Goal: Task Accomplishment & Management: Use online tool/utility

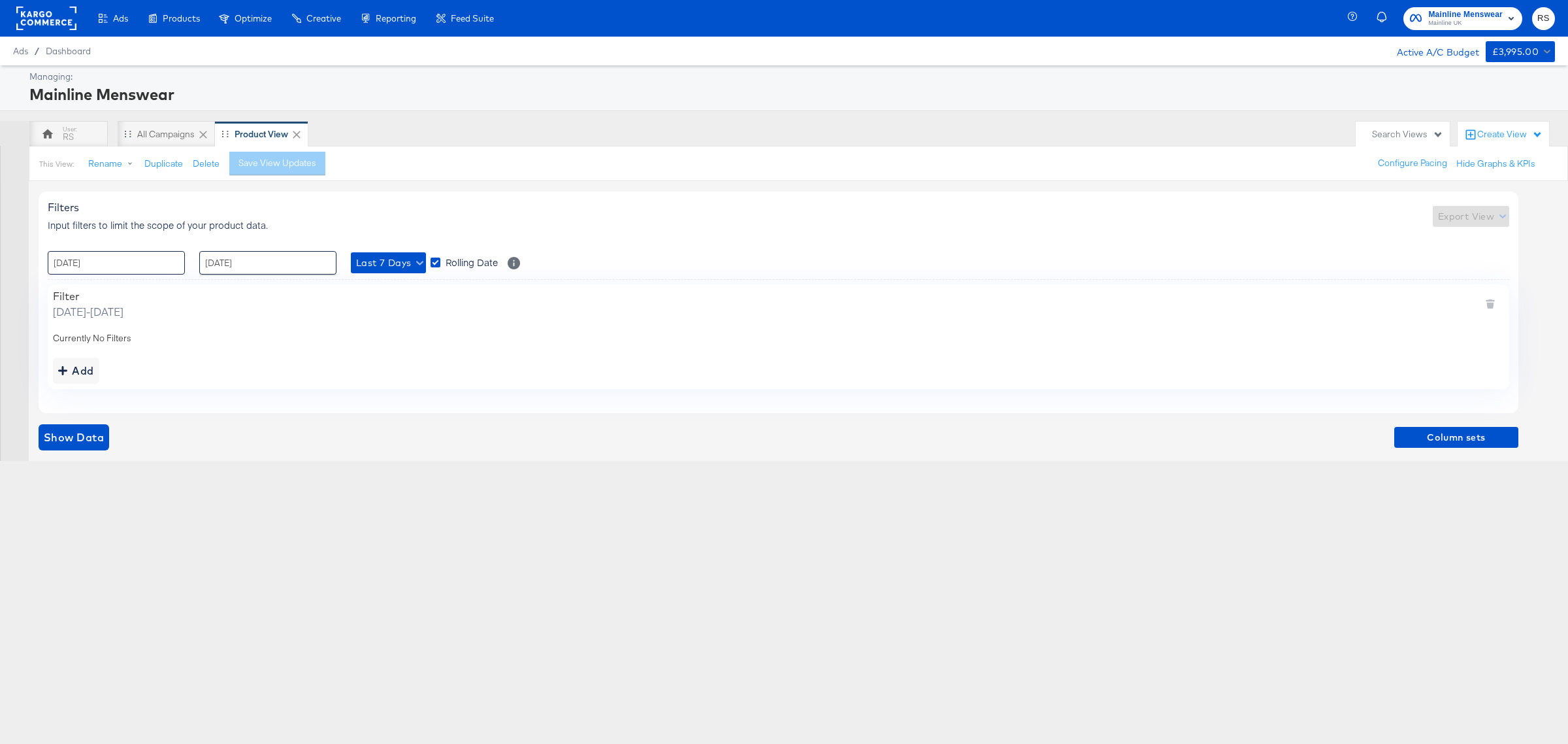
click at [135, 260] on input "[DATE]" at bounding box center [116, 262] width 137 height 23
click at [184, 344] on td "8" at bounding box center [173, 347] width 22 height 19
type input "[DATE] 00:00"
click at [236, 265] on input "[DATE]" at bounding box center [267, 262] width 137 height 23
click at [237, 366] on td "11" at bounding box center [236, 366] width 22 height 19
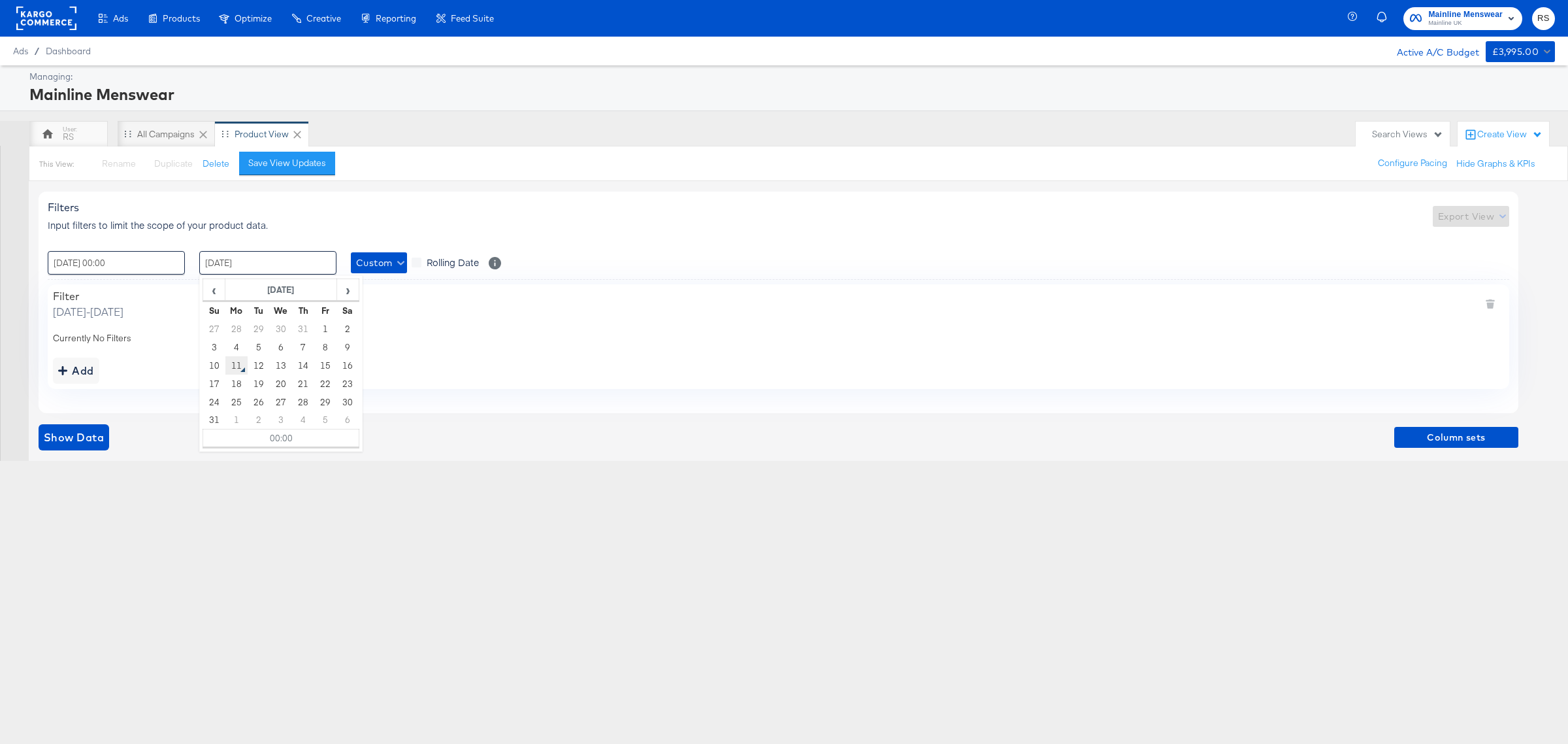
type input "[DATE] 00:00"
click at [214, 506] on div "Ads Products Optimize Creative Reporting Feed Suite Mainline Menswear Mainline …" at bounding box center [784, 372] width 1568 height 744
click at [92, 445] on span "Show Data" at bounding box center [74, 437] width 60 height 19
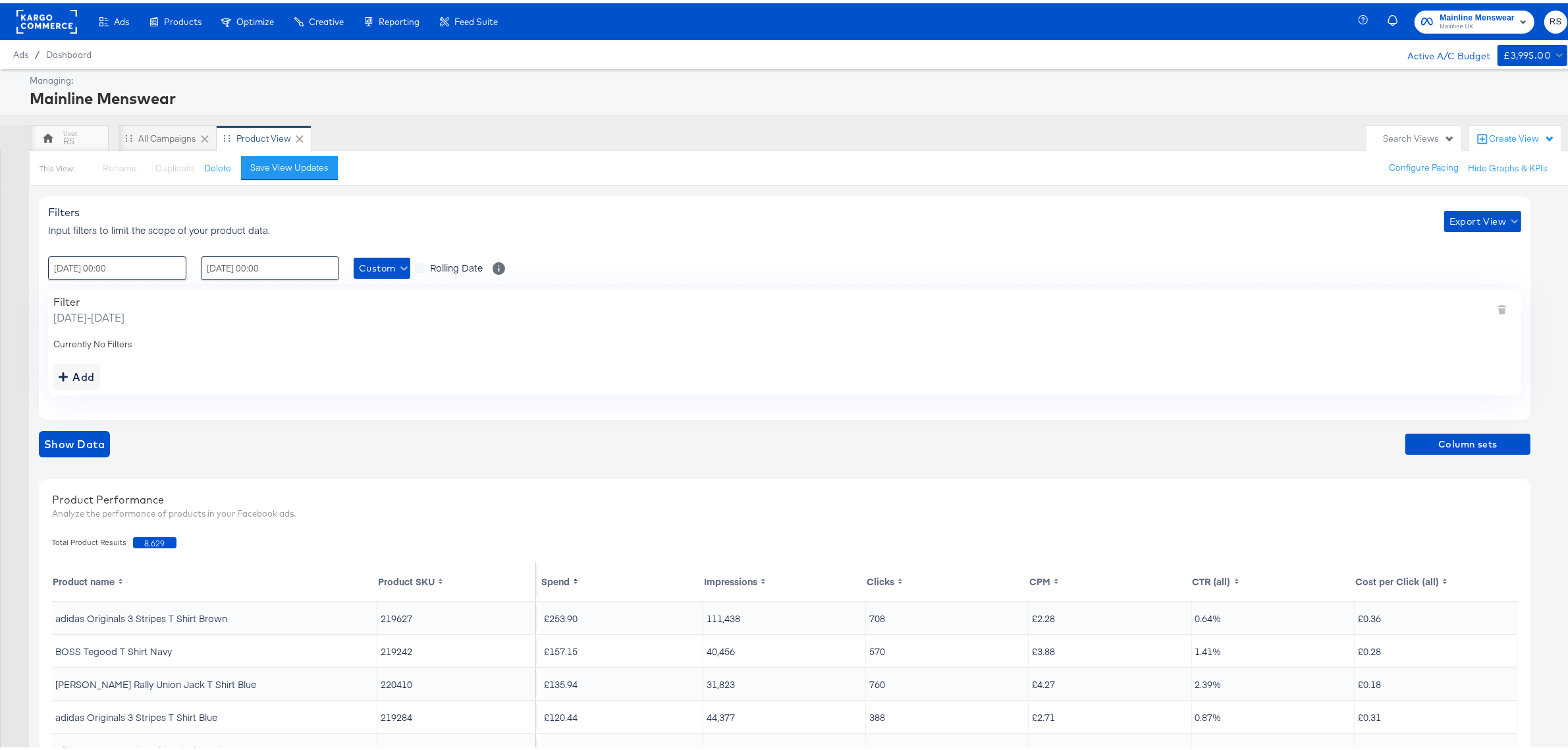
click at [1446, 430] on div "Show Data Column sets" at bounding box center [784, 440] width 1491 height 26
click at [1446, 446] on span "Column sets" at bounding box center [1467, 441] width 114 height 17
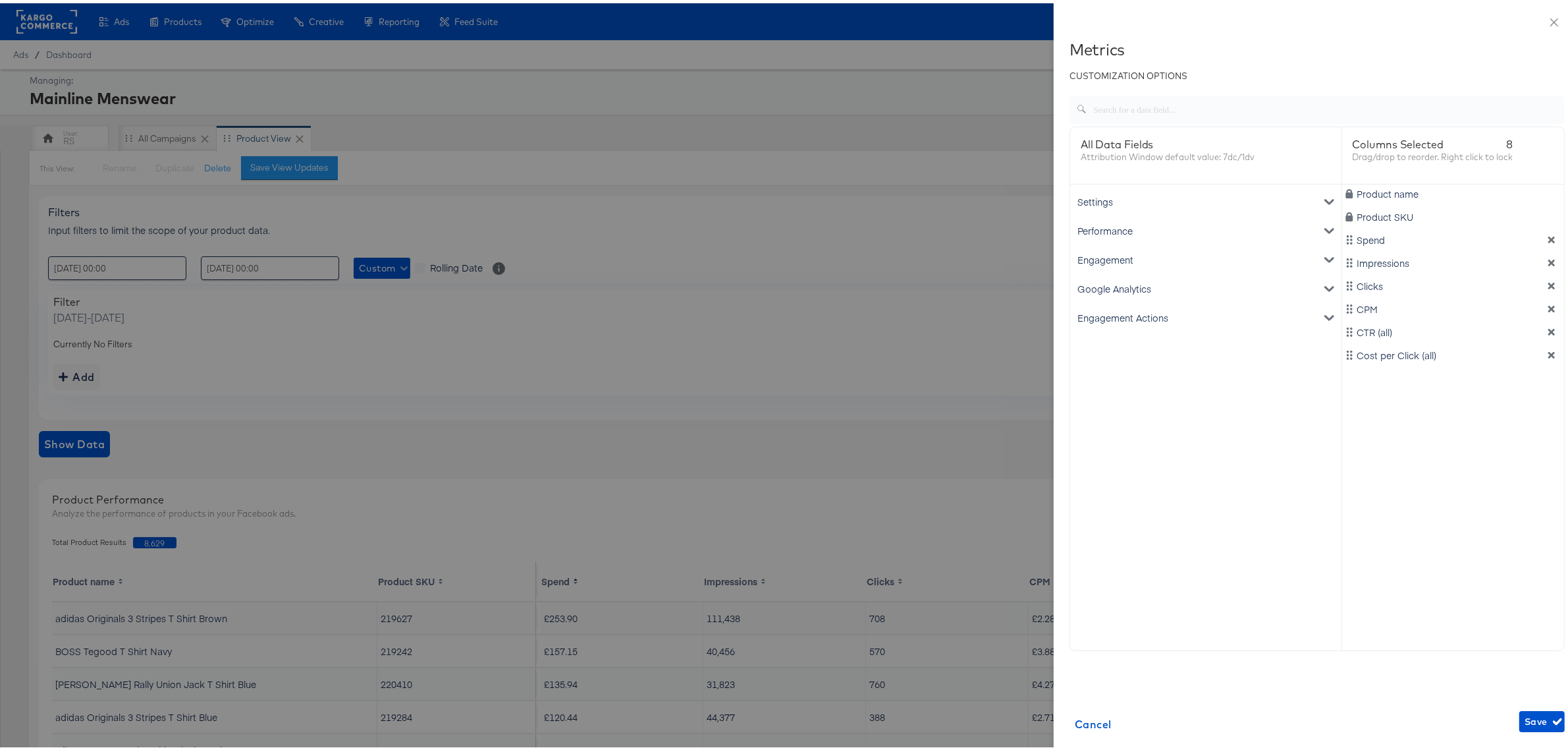
click at [1107, 284] on div "Google Analytics" at bounding box center [1206, 285] width 266 height 29
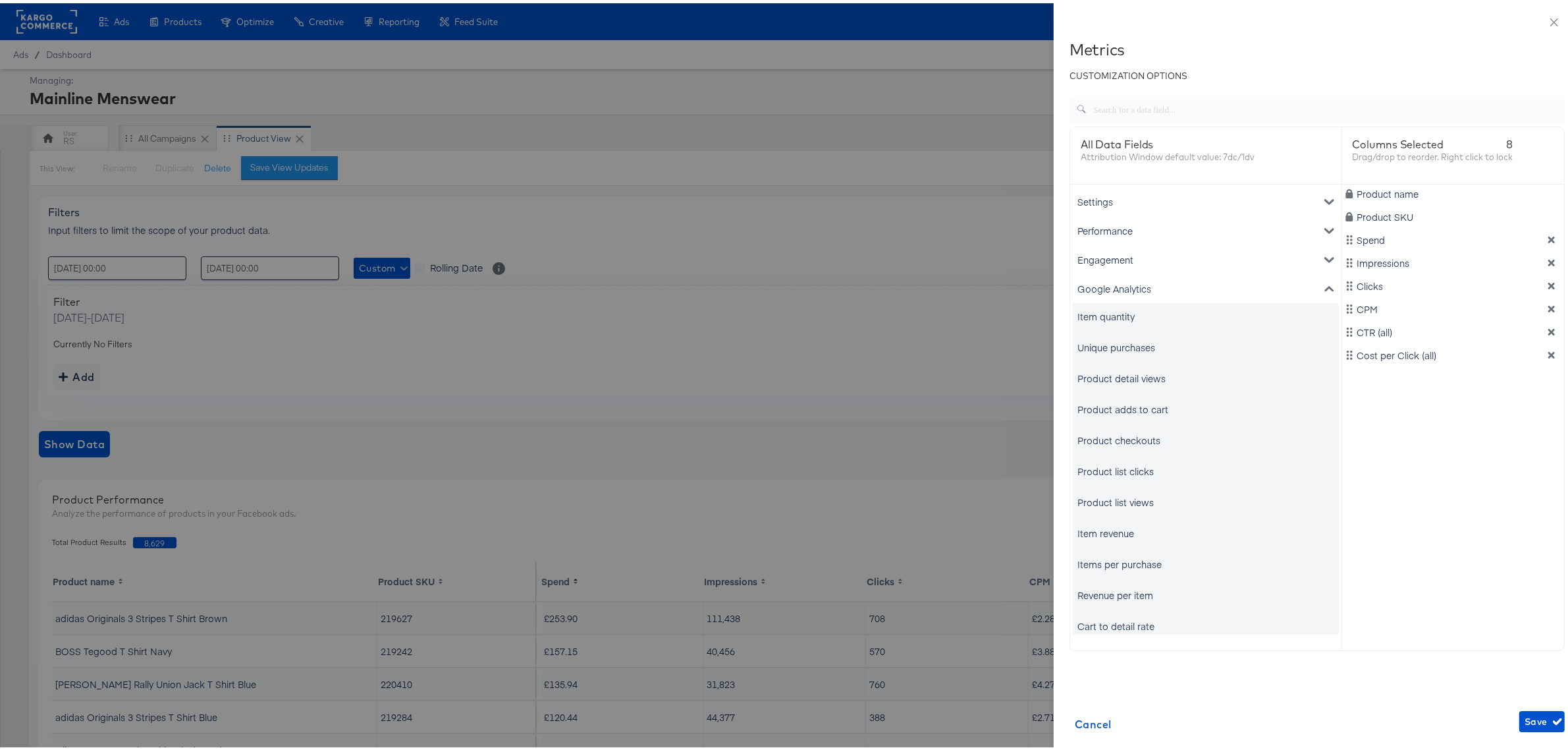
click at [1109, 347] on div "Unique purchases" at bounding box center [1116, 344] width 78 height 13
click at [1098, 525] on div "Item revenue" at bounding box center [1105, 530] width 57 height 13
click at [1547, 258] on icon "dimension-list" at bounding box center [1551, 260] width 9 height 9
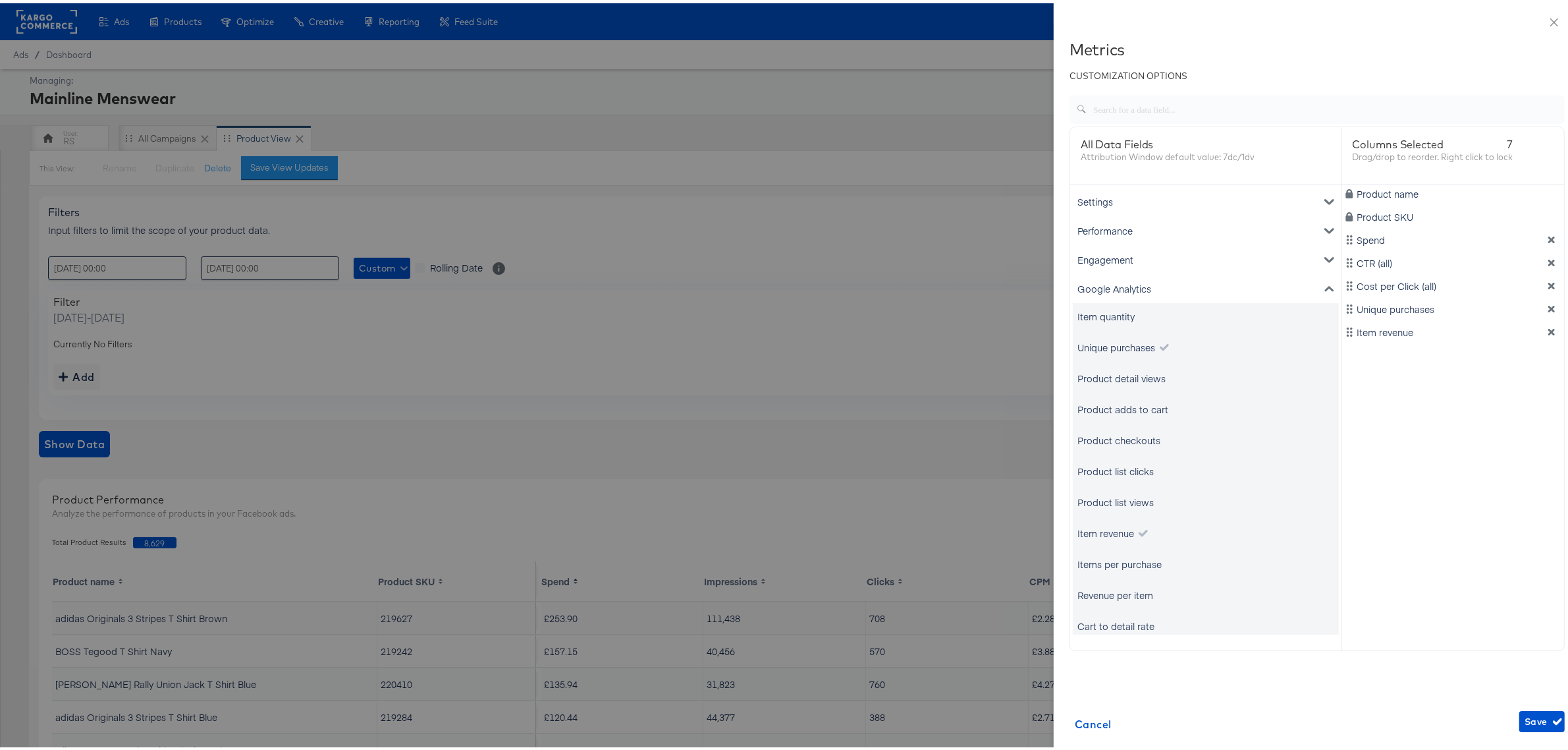
click at [1547, 258] on icon "dimension-list" at bounding box center [1551, 260] width 9 height 9
click at [1525, 718] on span "Save" at bounding box center [1542, 719] width 35 height 17
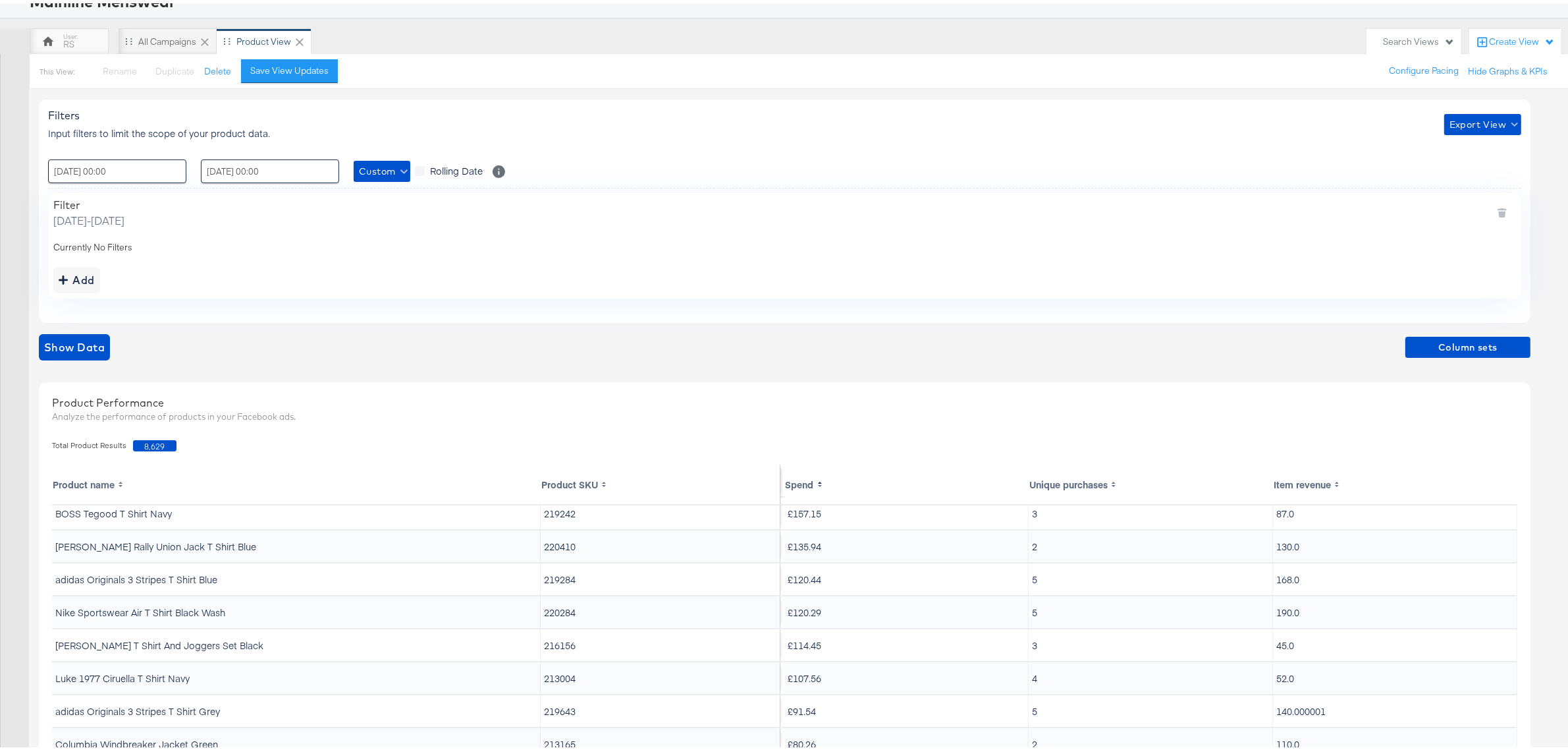
scroll to position [222, 0]
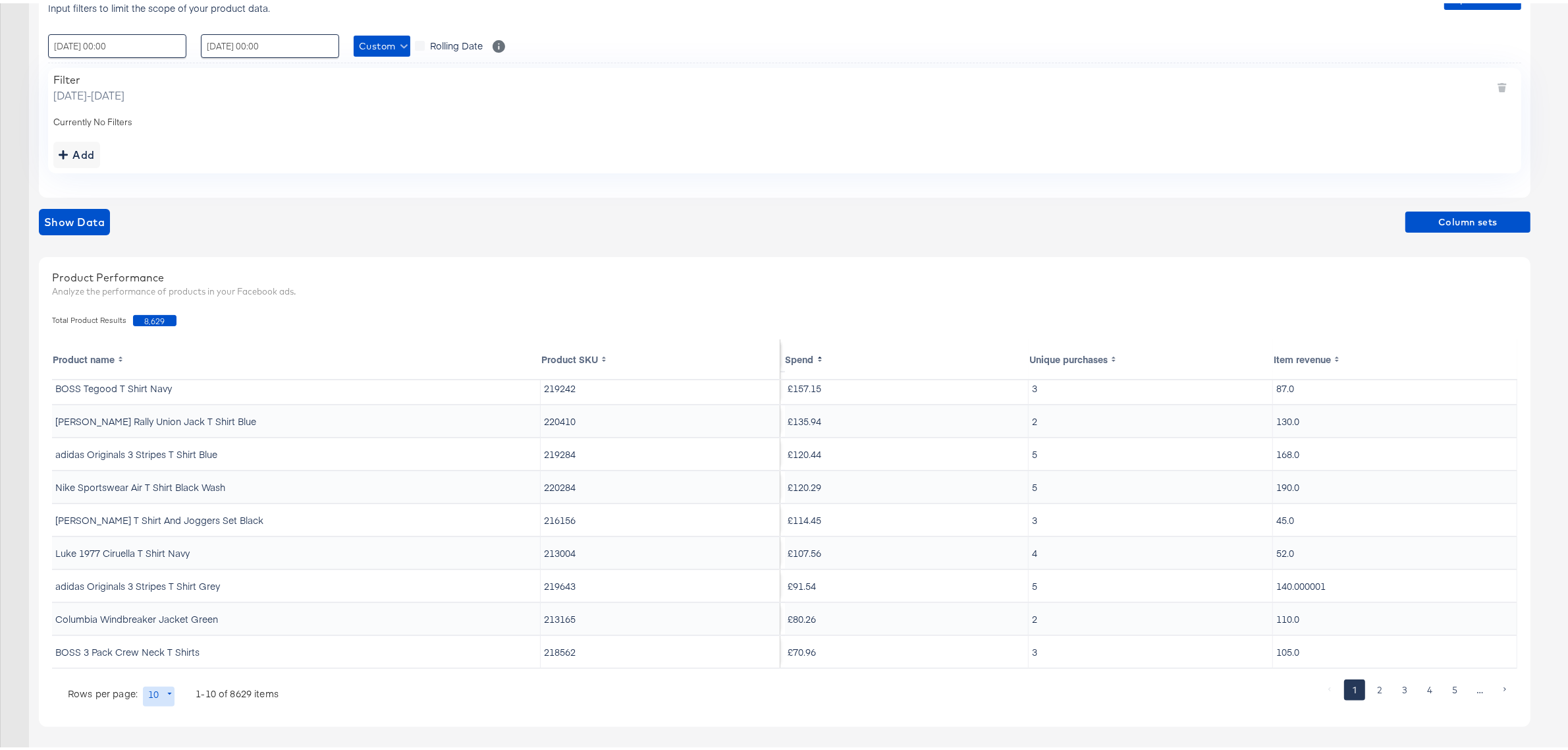
click at [162, 689] on body "Ads Products Optimize Creative Reporting Feed Suite Mainline Menswear Mainline …" at bounding box center [790, 264] width 1580 height 971
click at [170, 615] on li "20" at bounding box center [164, 614] width 43 height 21
type input "20"
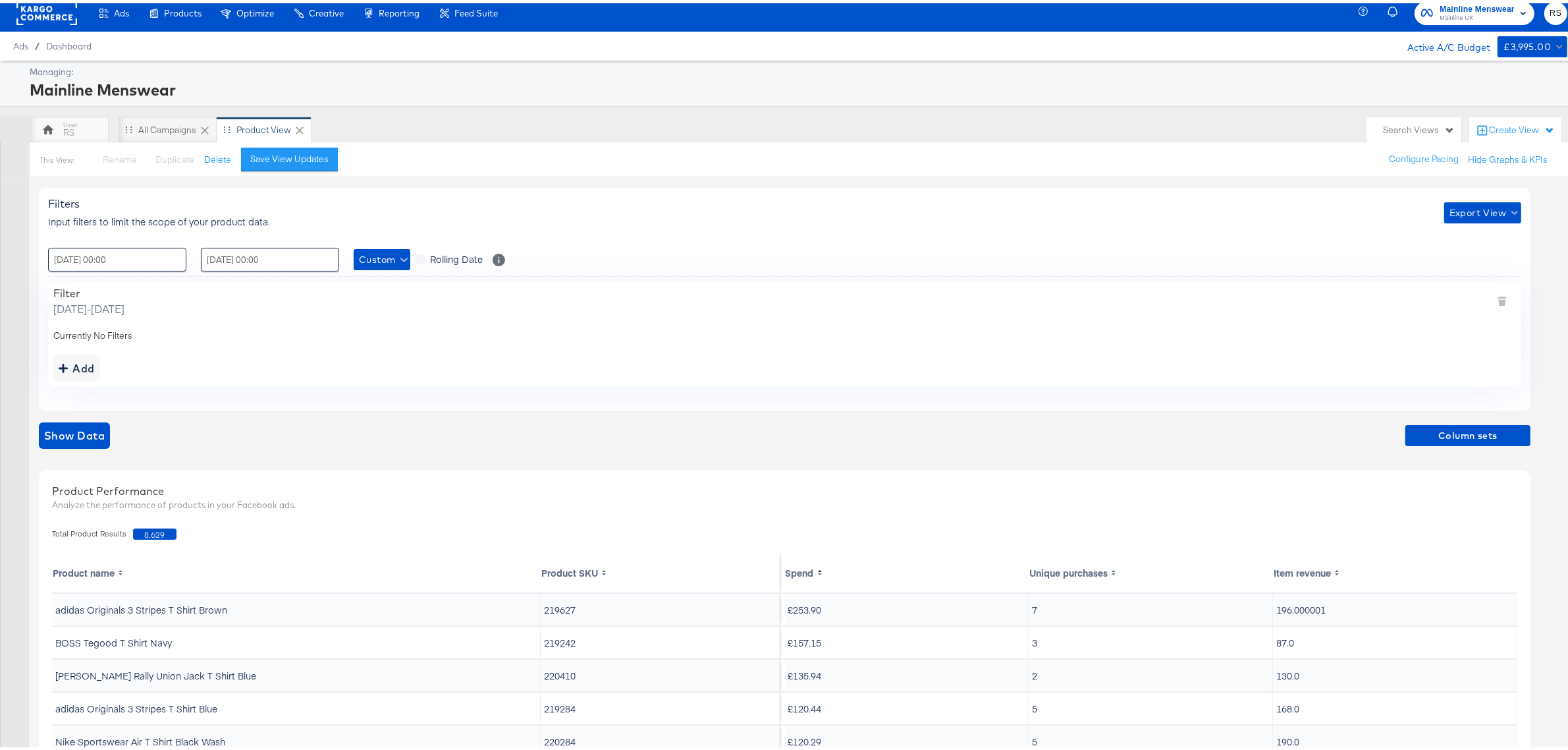
scroll to position [0, 0]
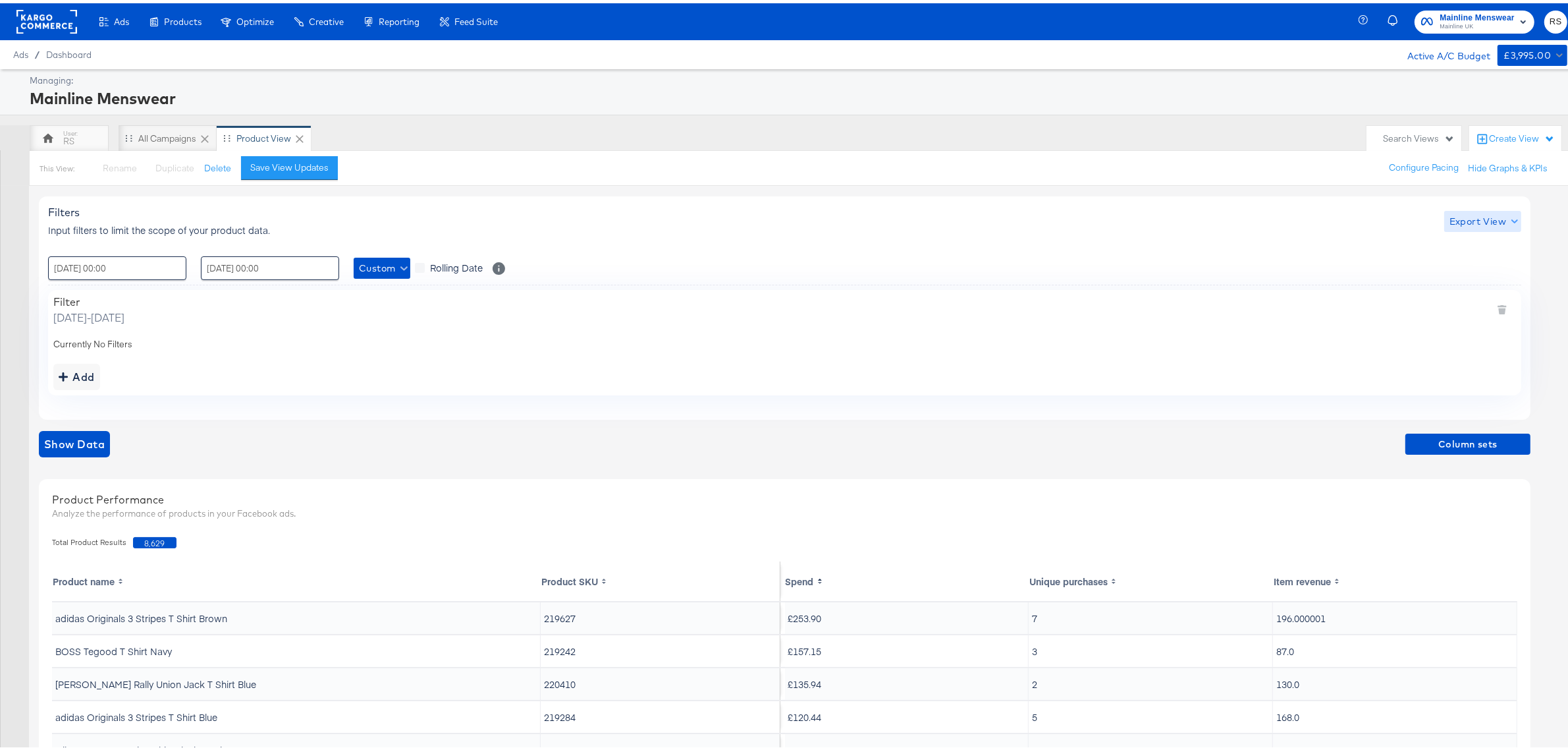
click at [1482, 227] on button "Export View" at bounding box center [1482, 218] width 77 height 21
click at [1480, 247] on link "Current View" at bounding box center [1484, 245] width 61 height 14
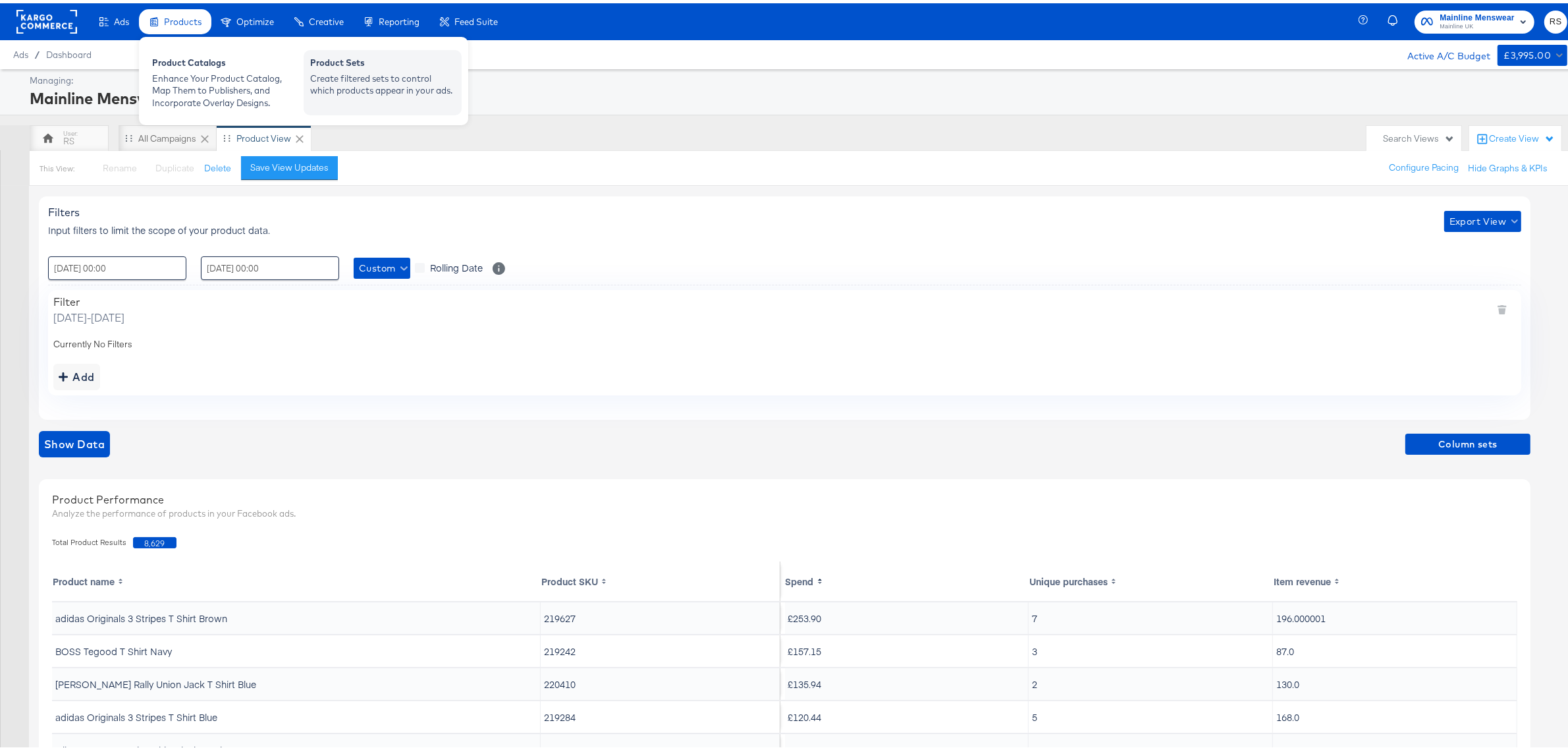
click at [327, 70] on div "Create filtered sets to control which products appear in your ads." at bounding box center [382, 81] width 145 height 24
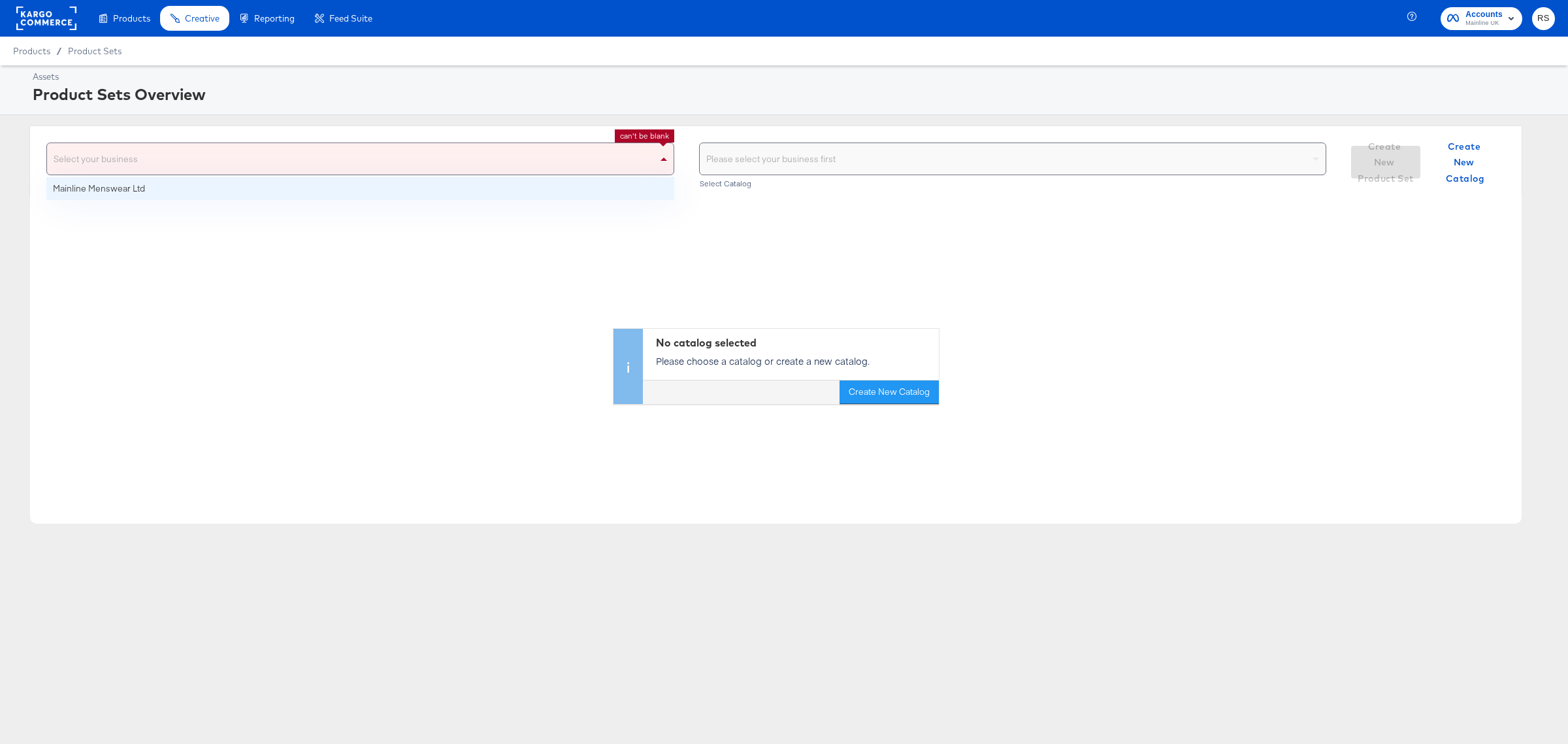
click at [354, 153] on div "Select your business" at bounding box center [360, 159] width 626 height 31
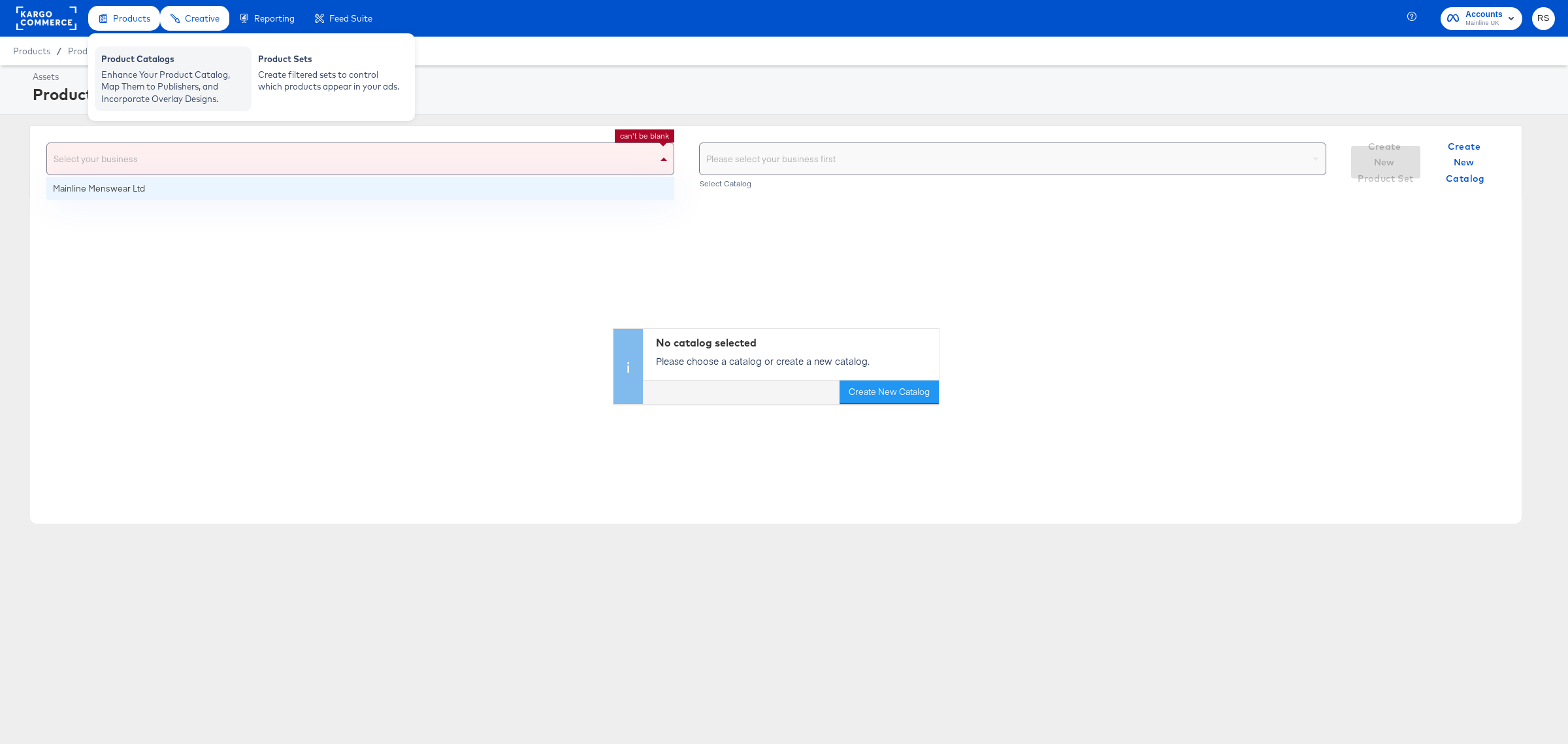
click at [145, 80] on div "Enhance Your Product Catalog, Map Them to Publishers, and Incorporate Overlay D…" at bounding box center [173, 86] width 144 height 37
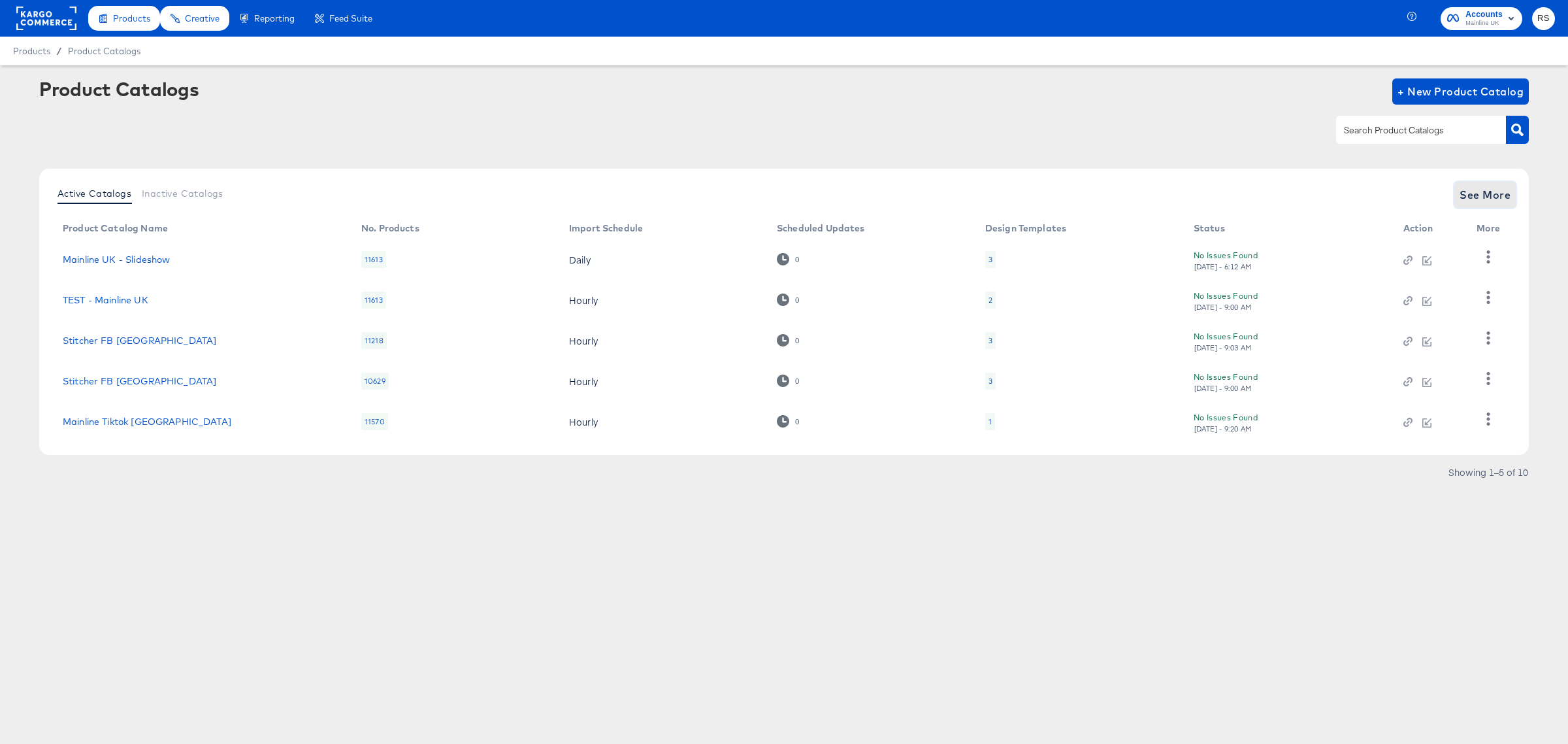
click at [1483, 196] on span "See More" at bounding box center [1485, 195] width 51 height 19
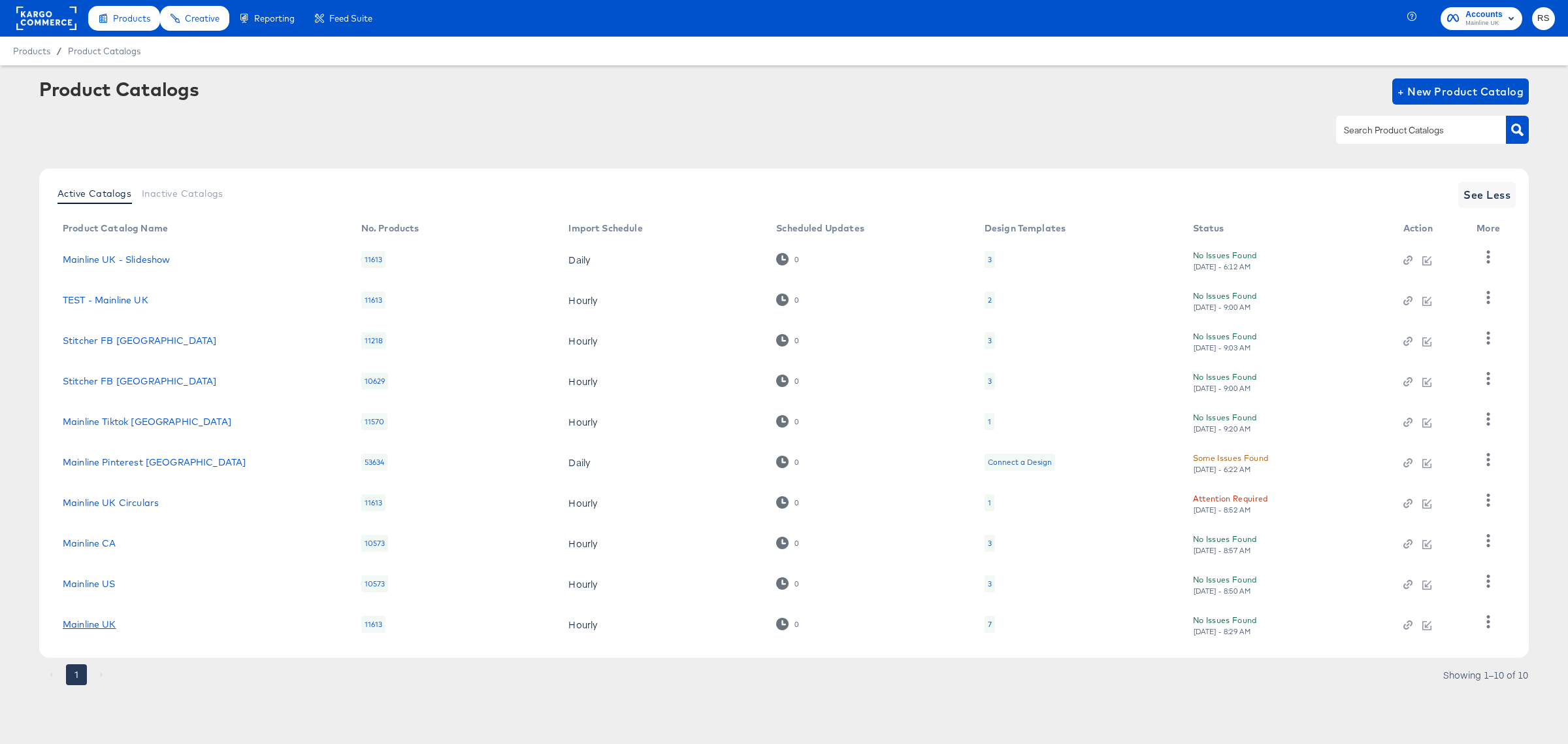
click at [97, 624] on link "Mainline UK" at bounding box center [90, 625] width 54 height 11
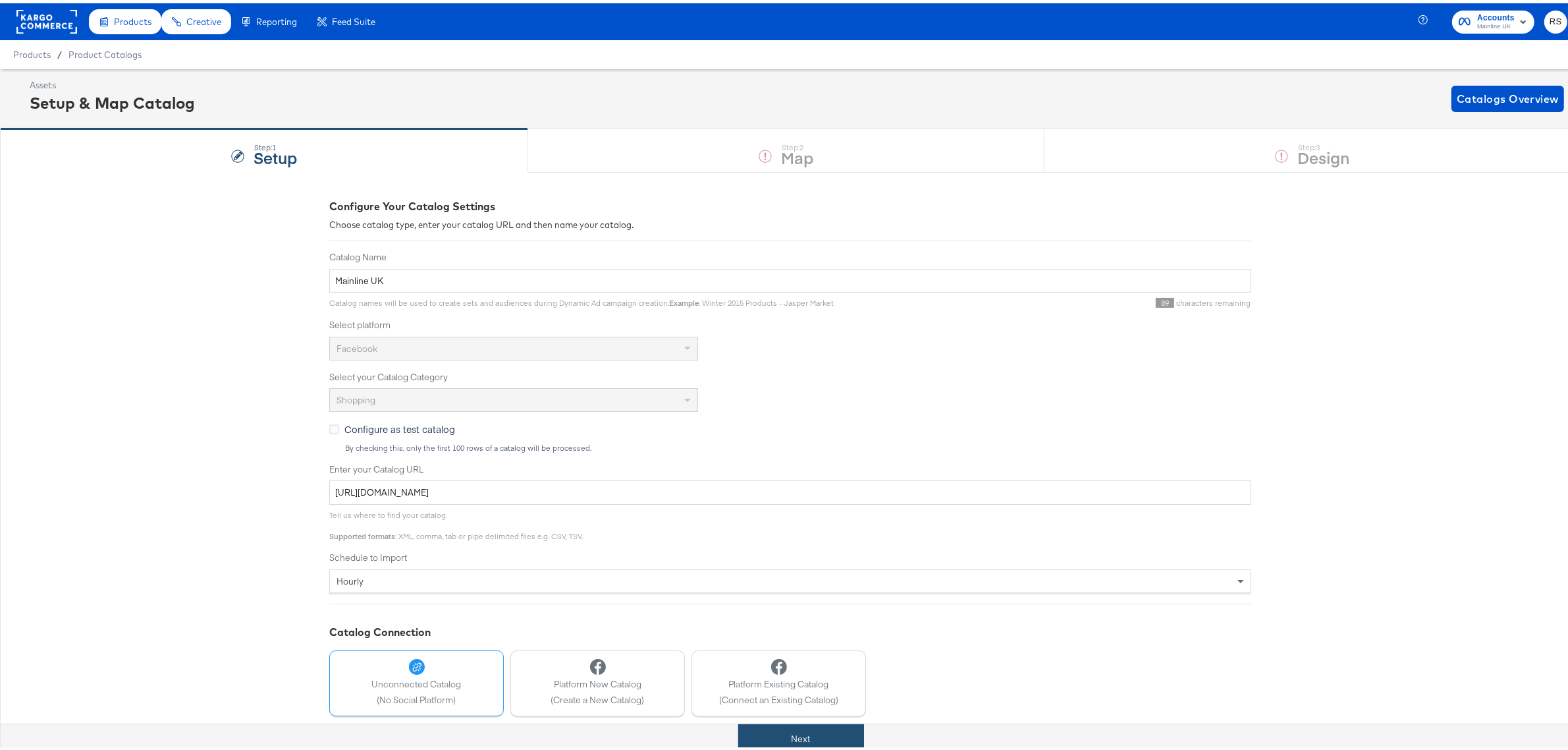
click at [805, 743] on button "Next" at bounding box center [801, 735] width 126 height 29
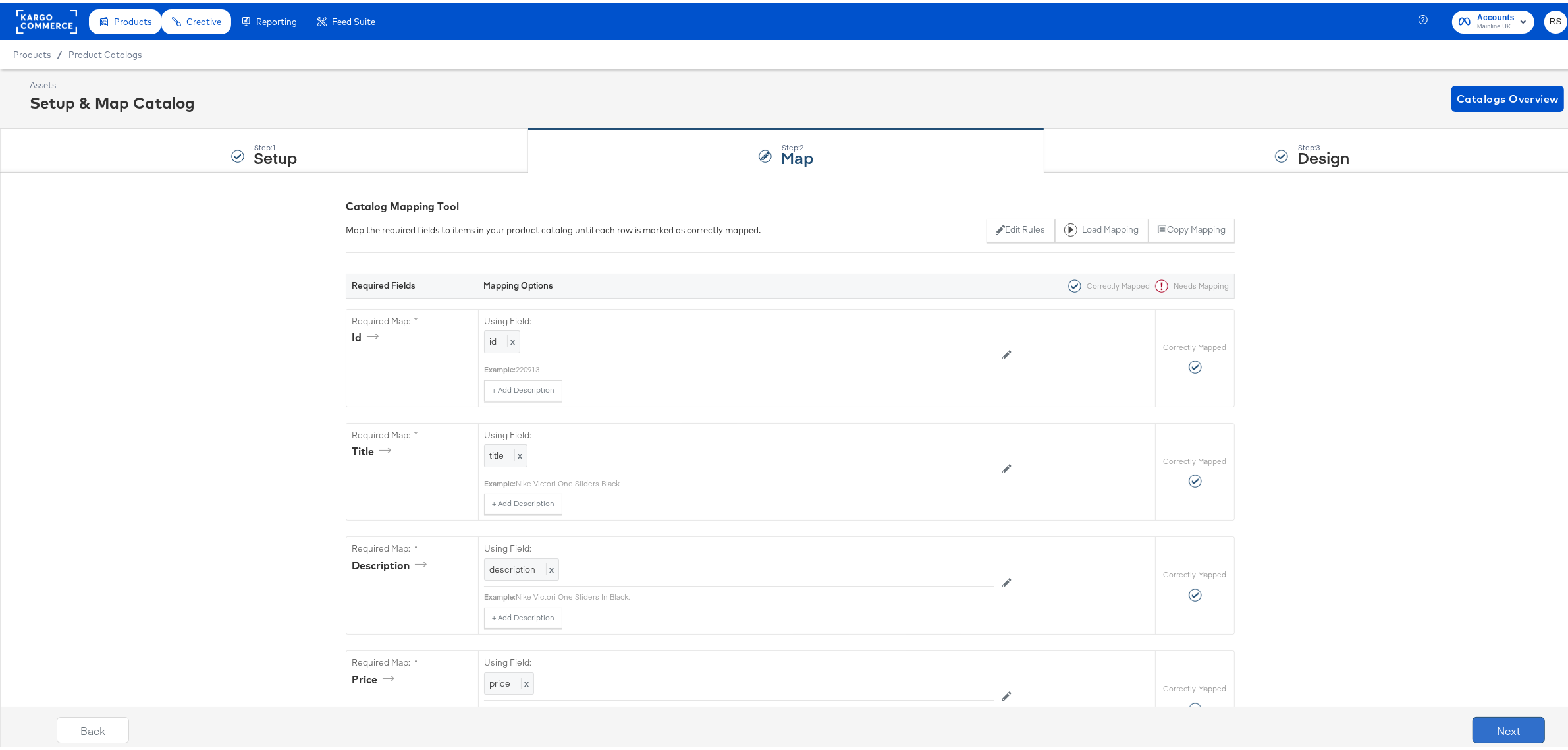
click at [1482, 727] on button "Next" at bounding box center [1508, 726] width 72 height 26
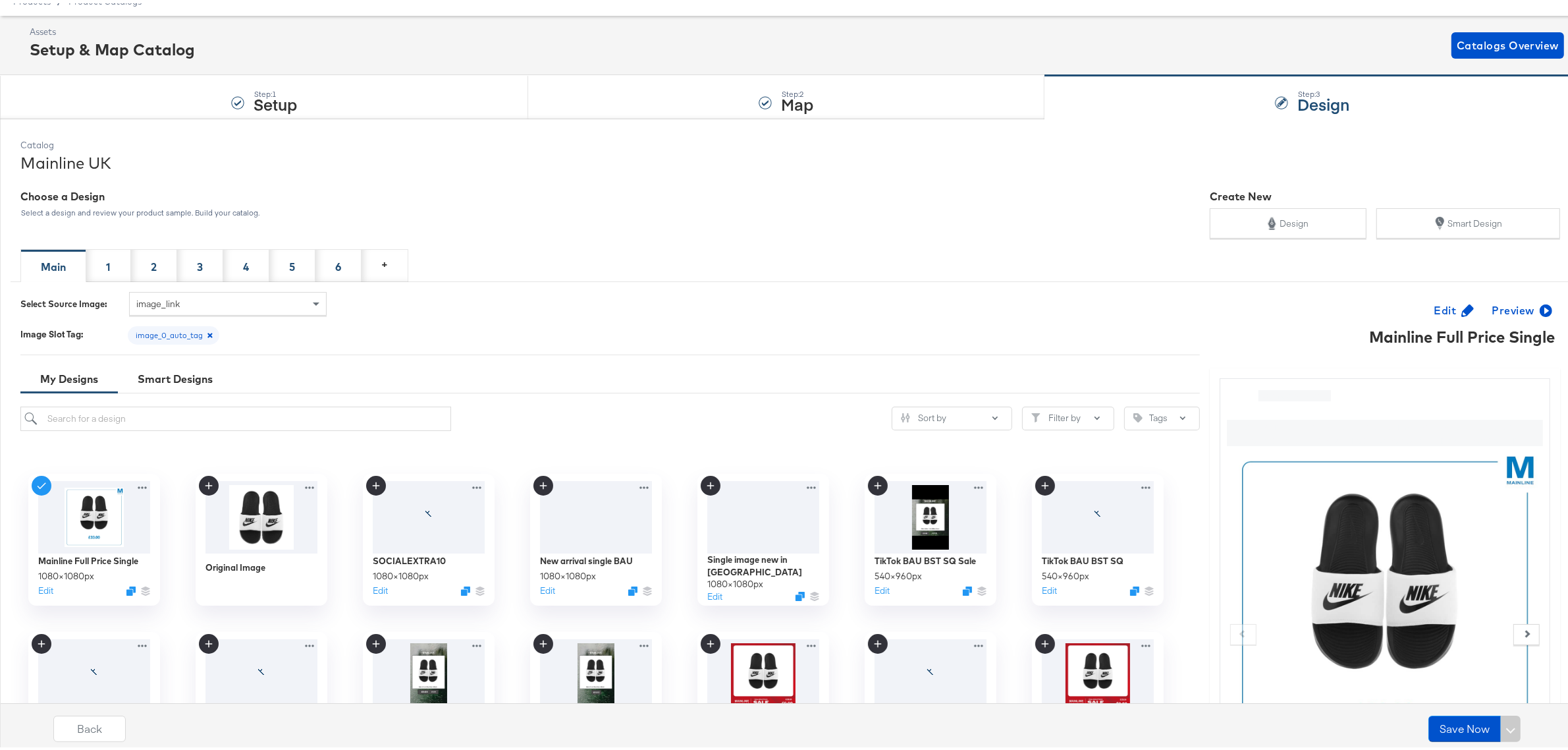
scroll to position [82, 0]
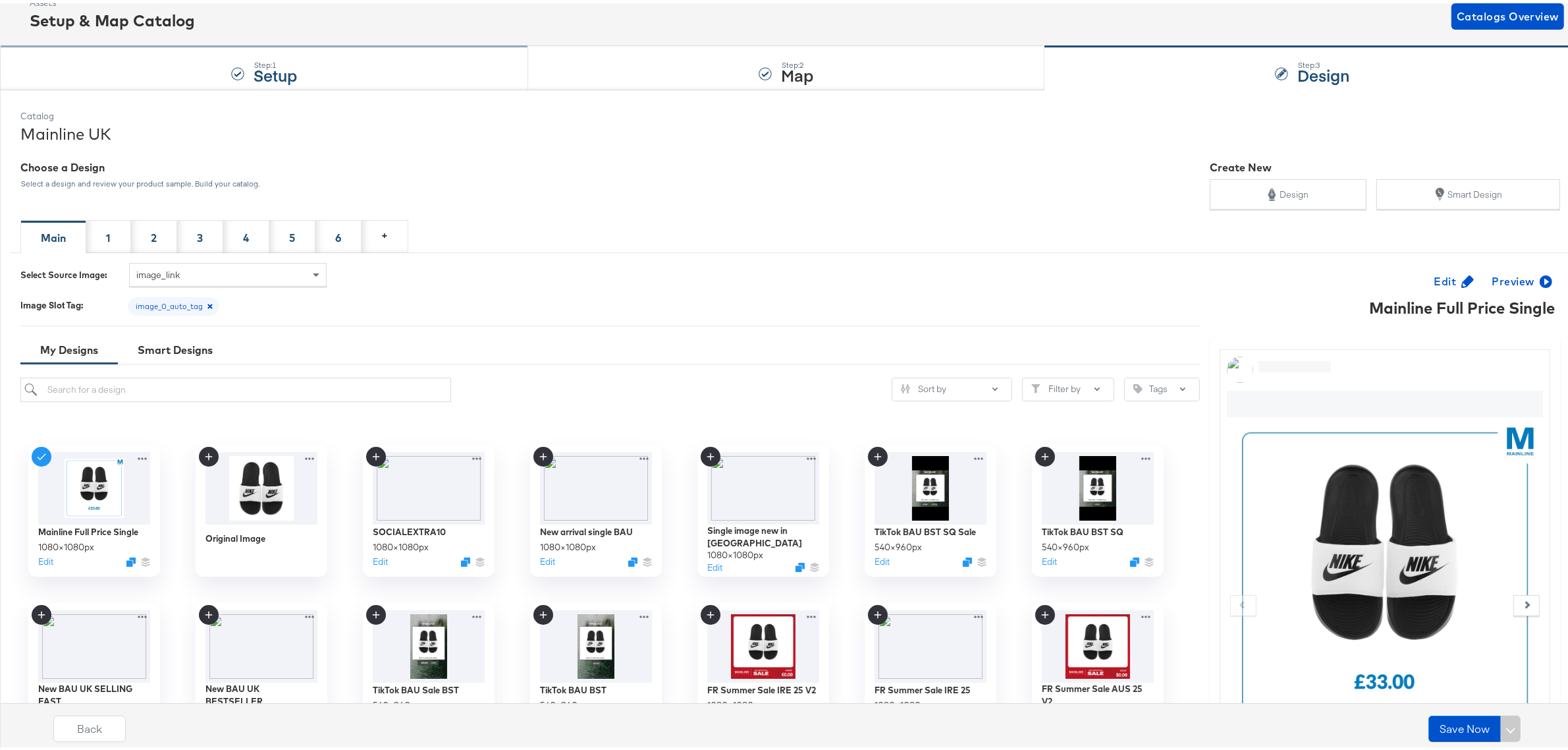
click at [120, 64] on div "Step: 1 Setup" at bounding box center [264, 65] width 528 height 43
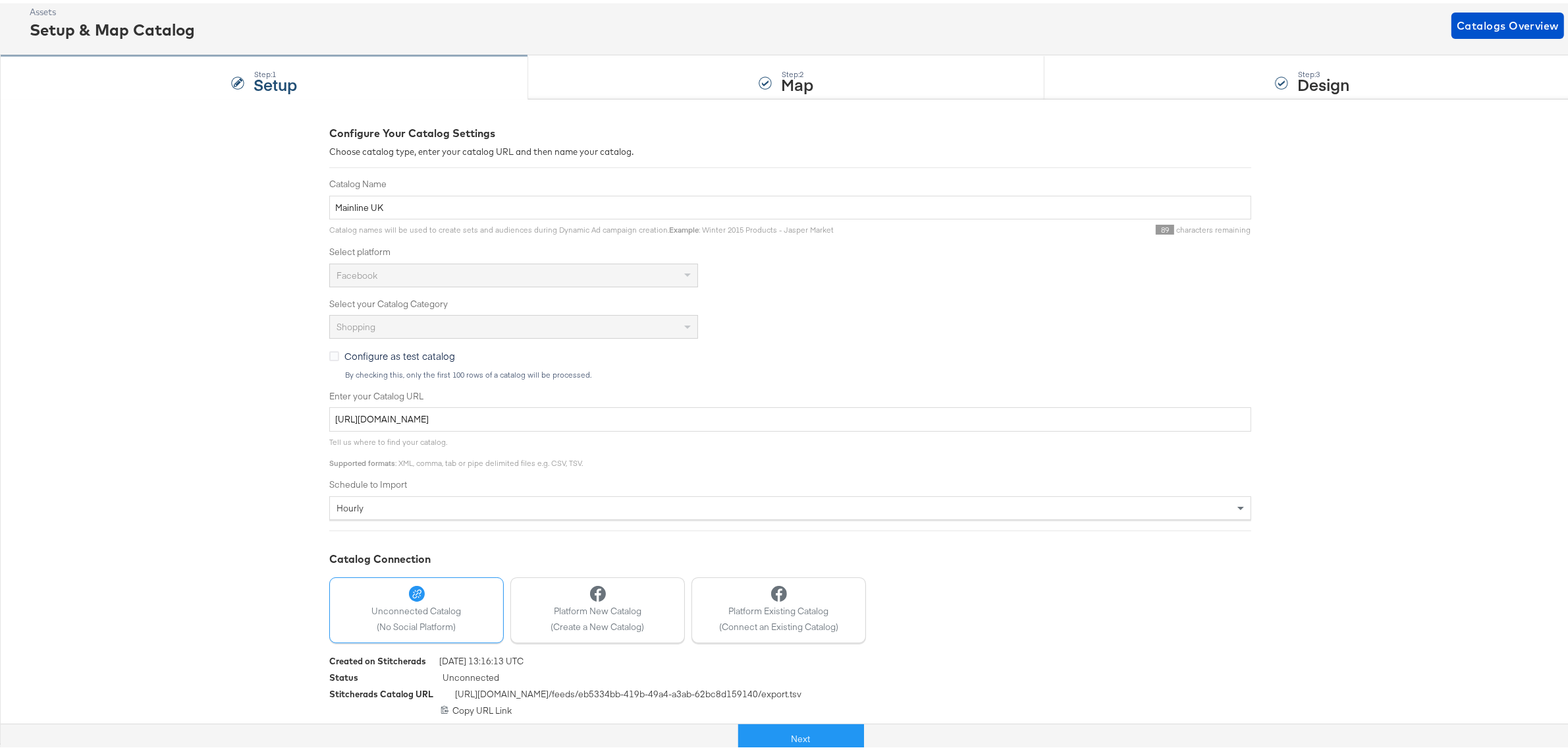
scroll to position [0, 0]
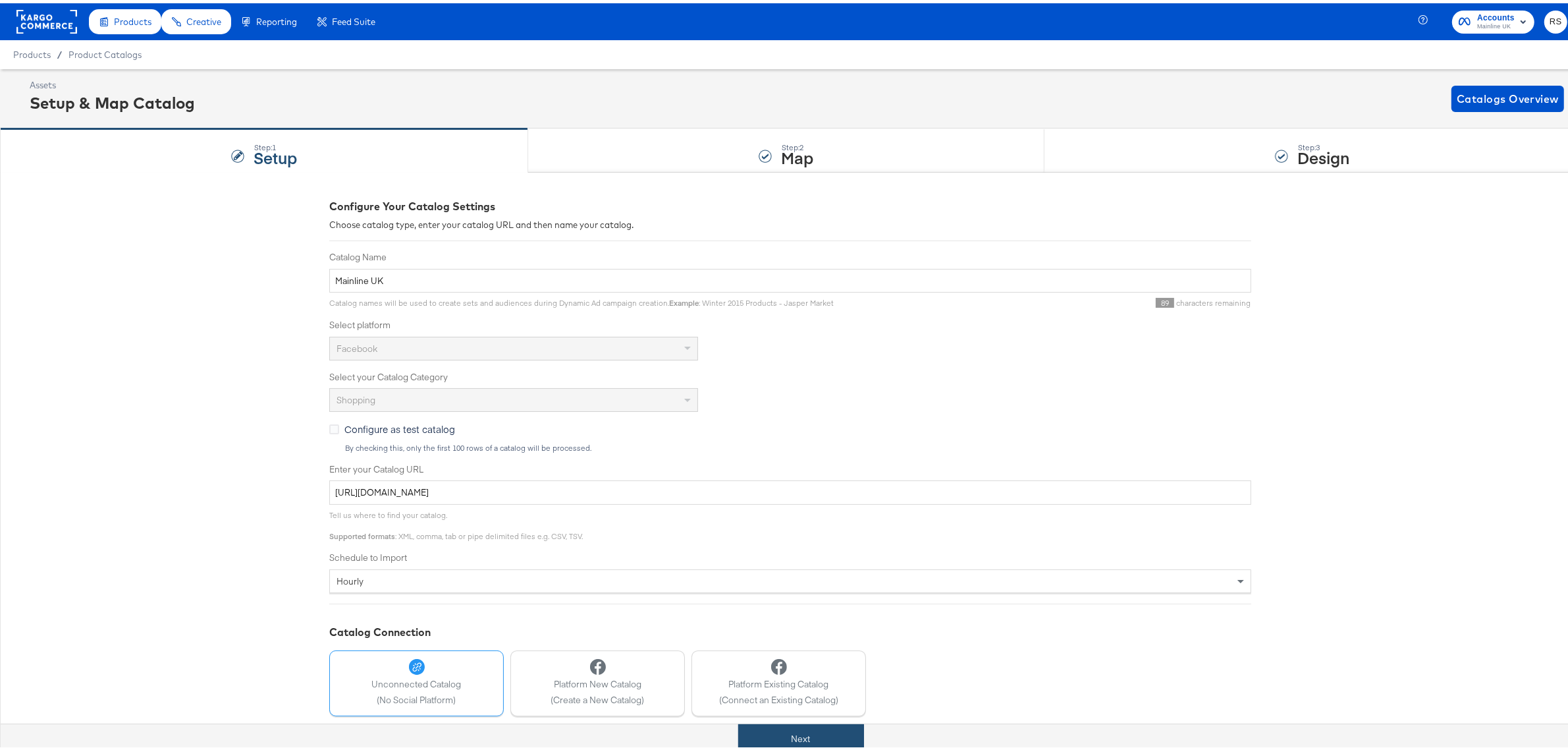
click at [790, 739] on button "Next" at bounding box center [801, 735] width 126 height 29
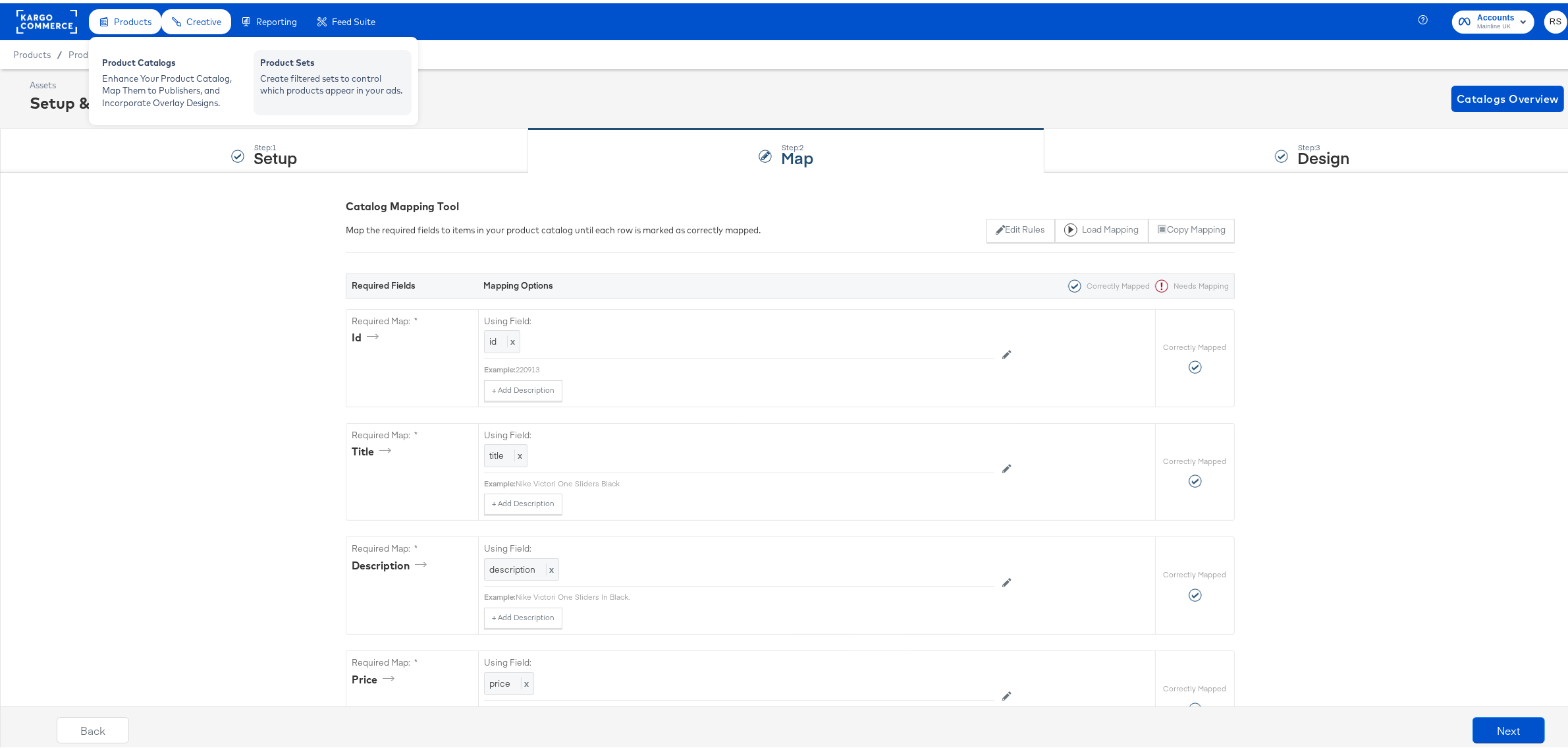
click at [274, 50] on div "Product Sets Create filtered sets to control which products appear in your ads." at bounding box center [332, 79] width 158 height 65
click at [307, 73] on div "Create filtered sets to control which products appear in your ads." at bounding box center [332, 81] width 145 height 24
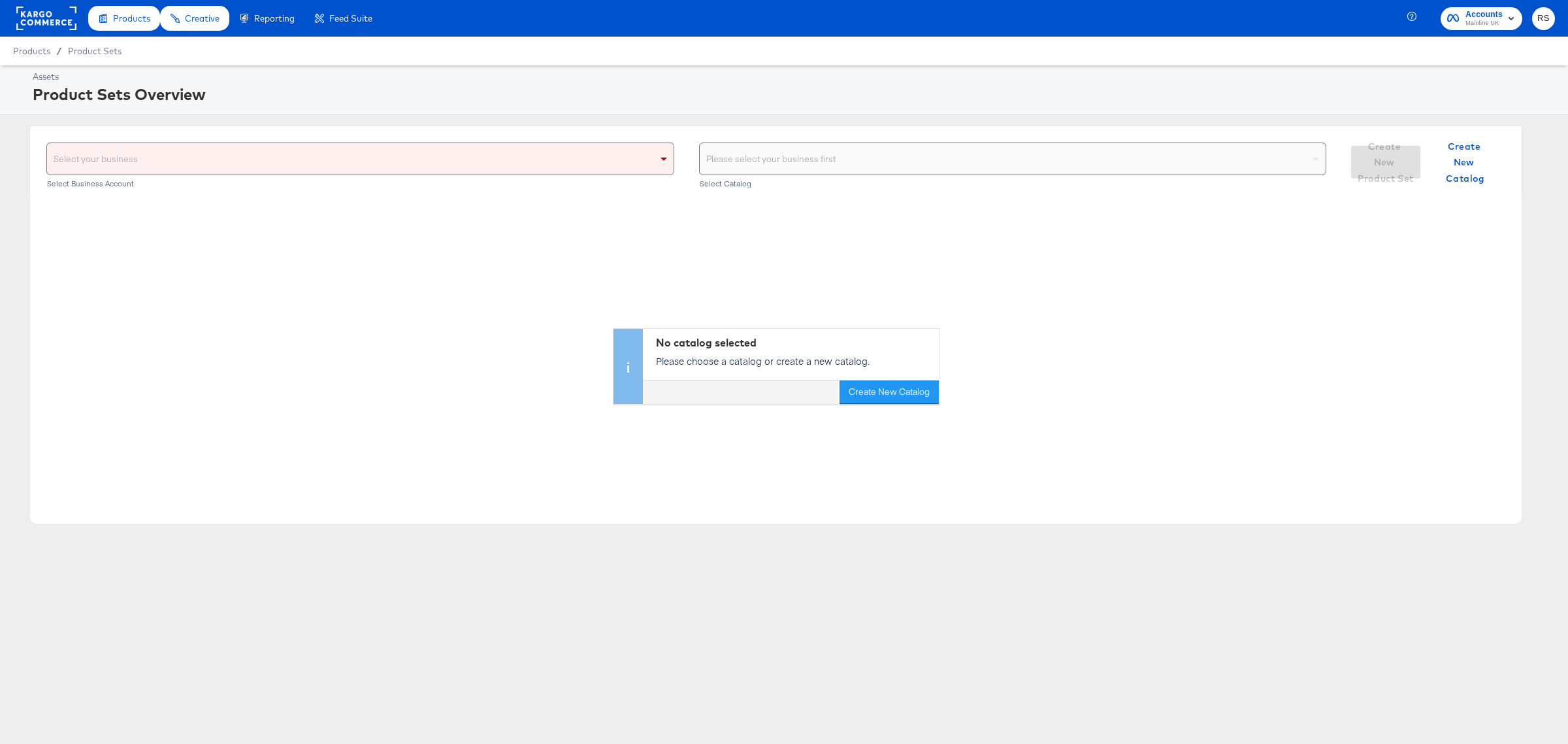
click at [255, 151] on div "Select your business" at bounding box center [360, 159] width 626 height 31
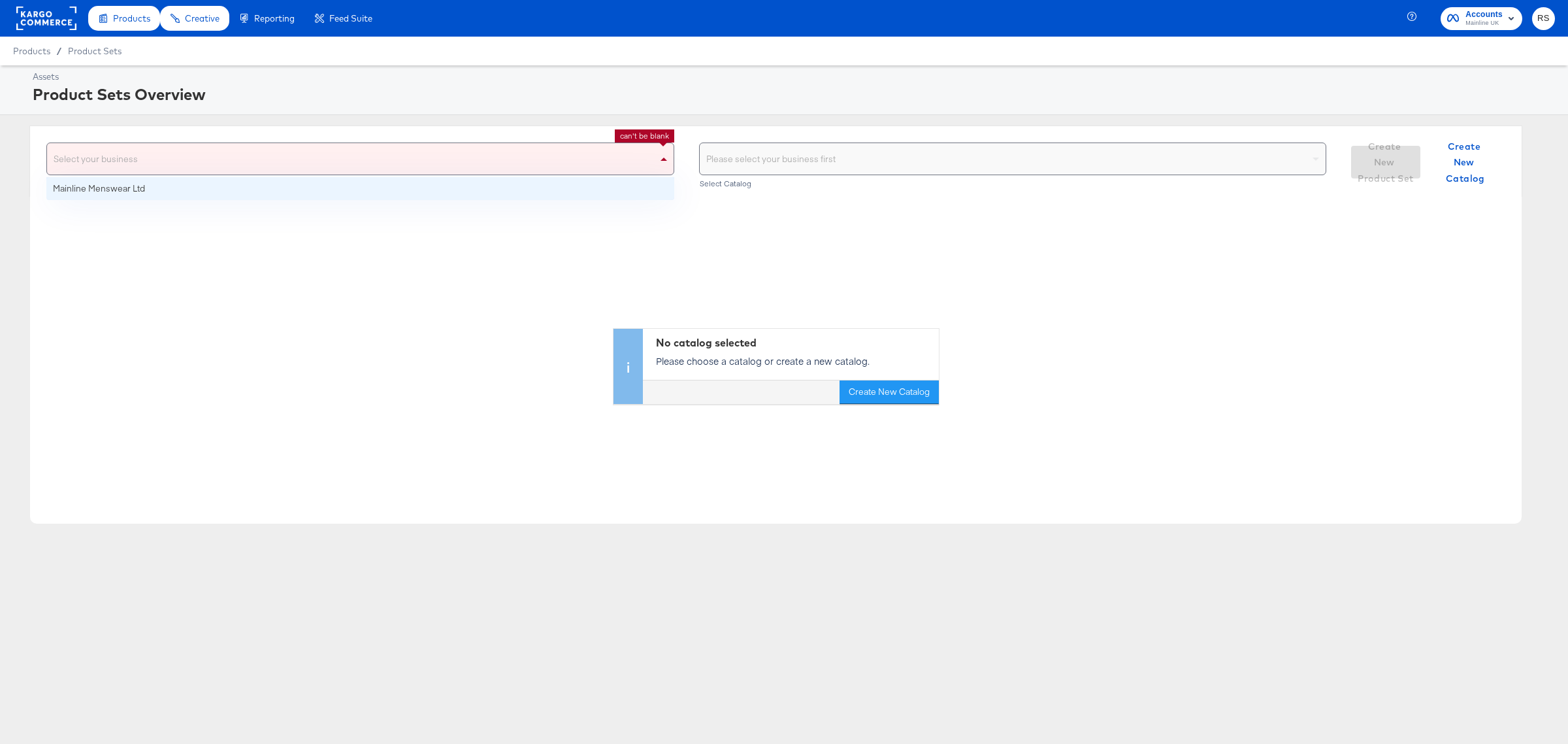
click at [232, 174] on div "Select your business" at bounding box center [360, 159] width 626 height 31
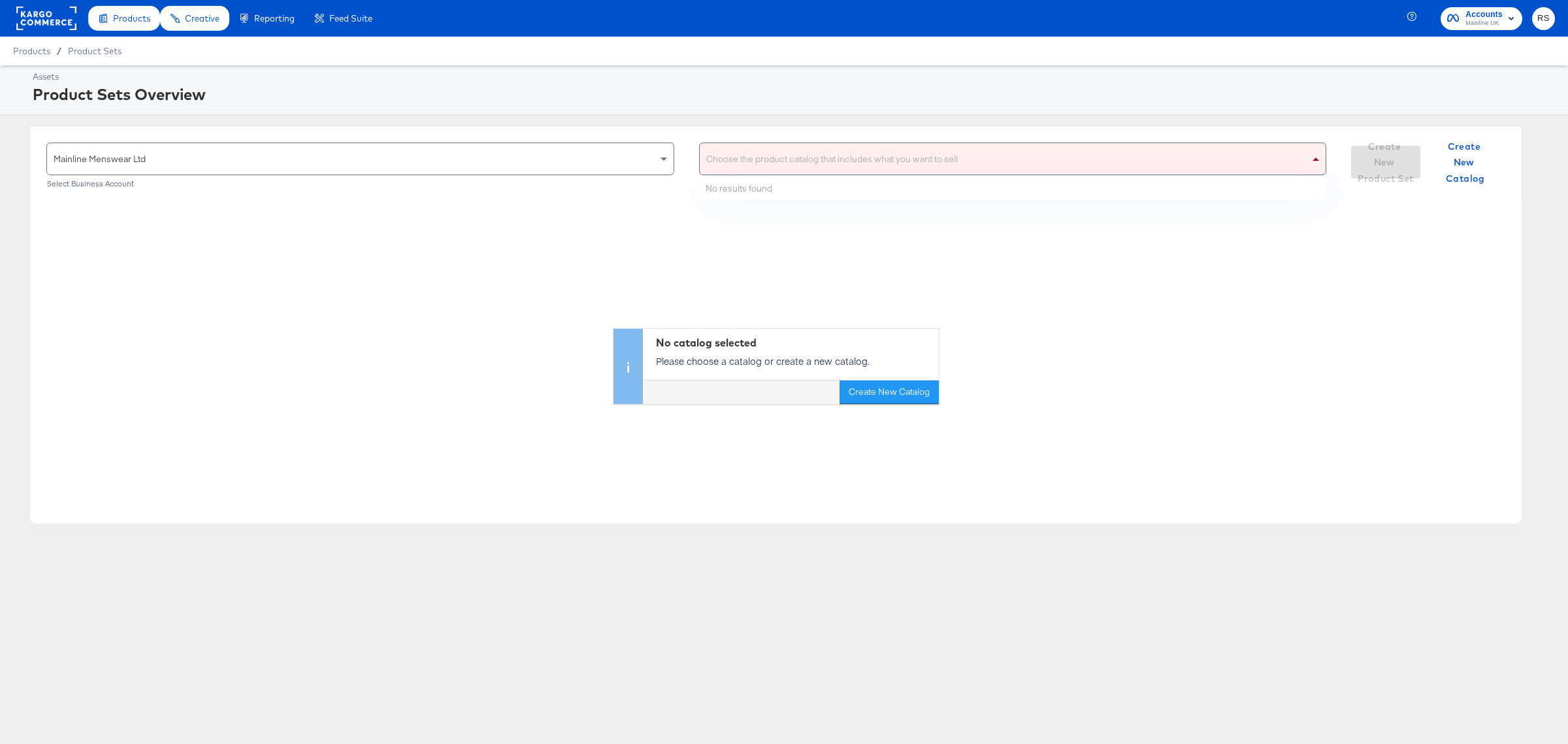
click at [922, 157] on div "Choose the product catalog that includes what you want to sell" at bounding box center [1013, 159] width 626 height 31
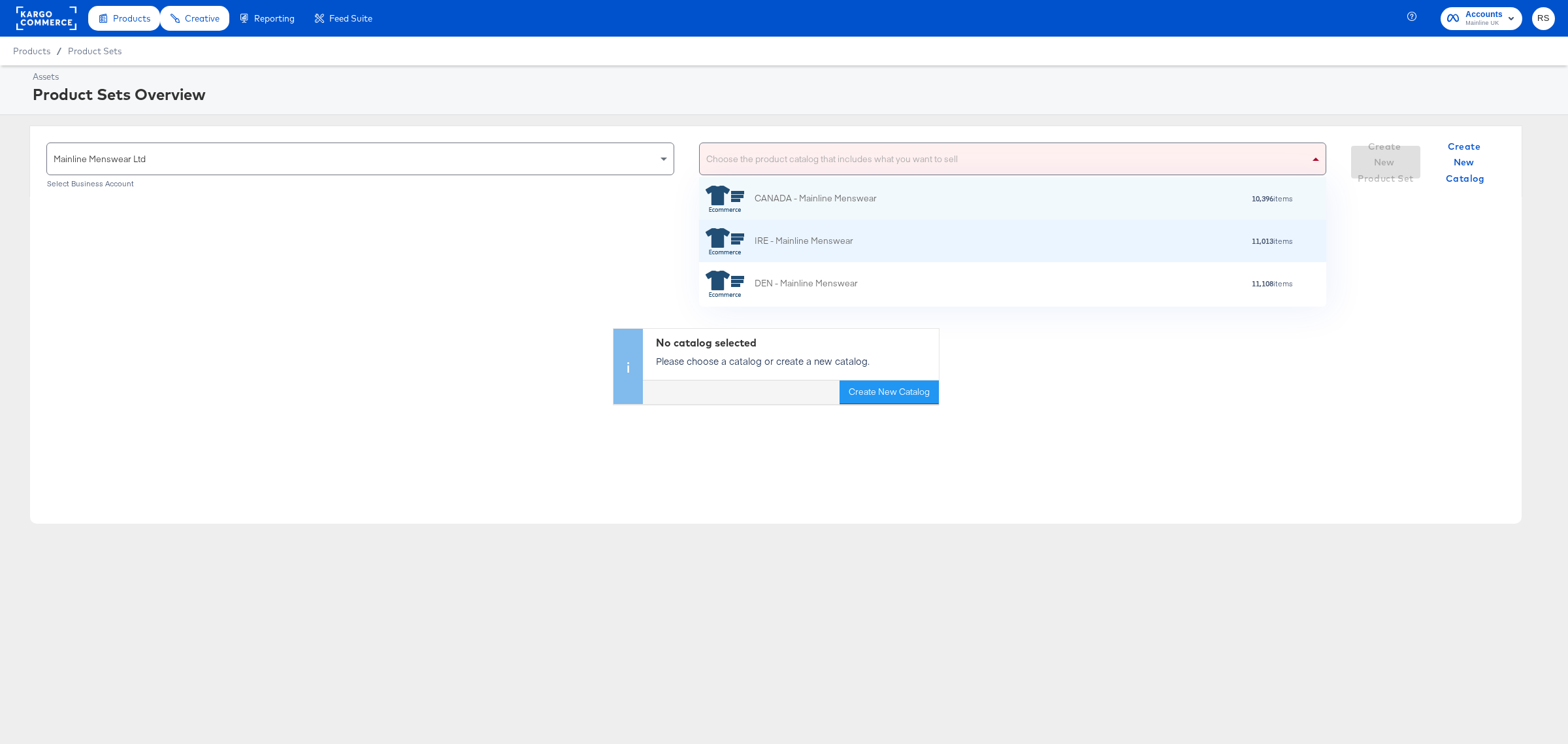
scroll to position [209, 0]
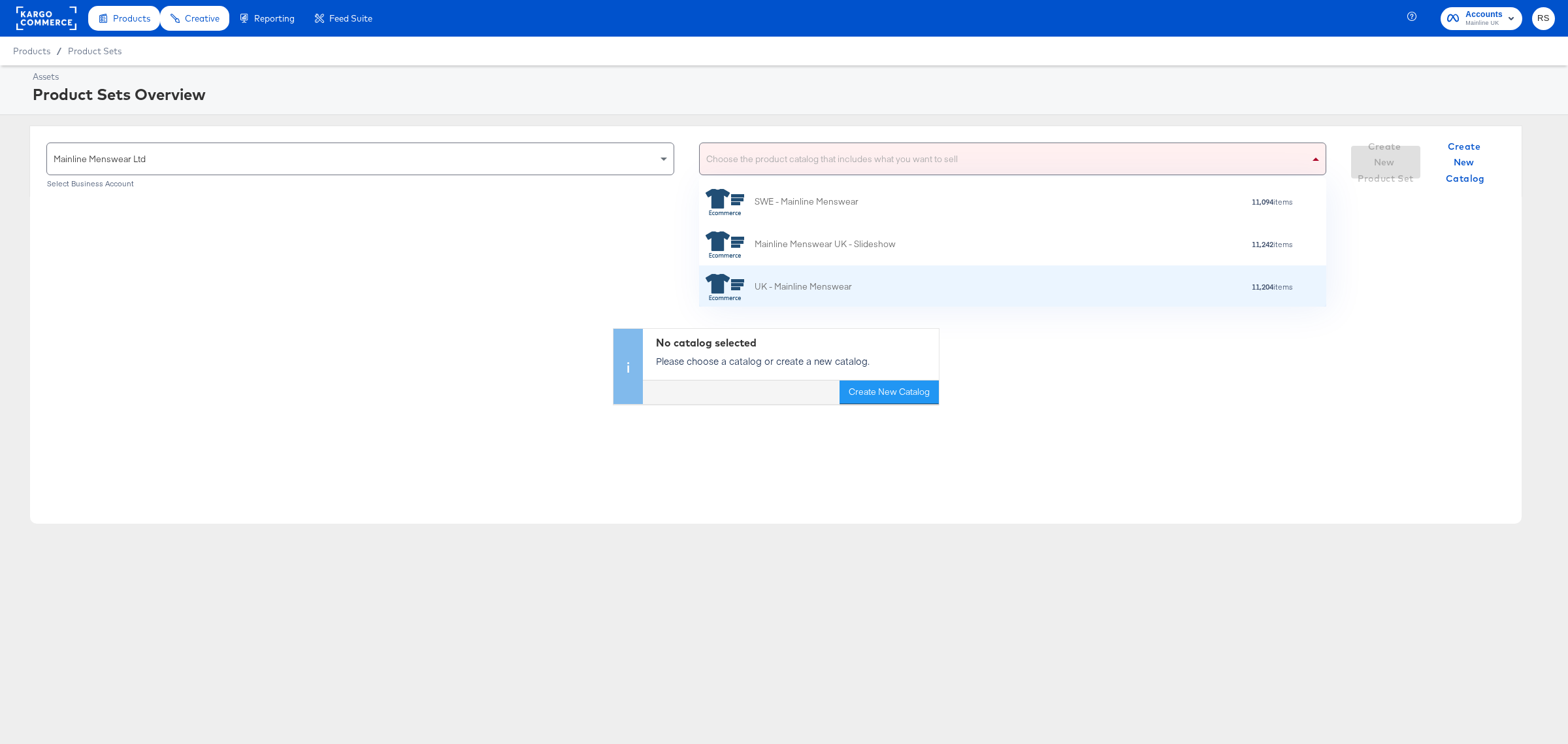
click at [889, 282] on div "11,204 items" at bounding box center [1073, 287] width 442 height 9
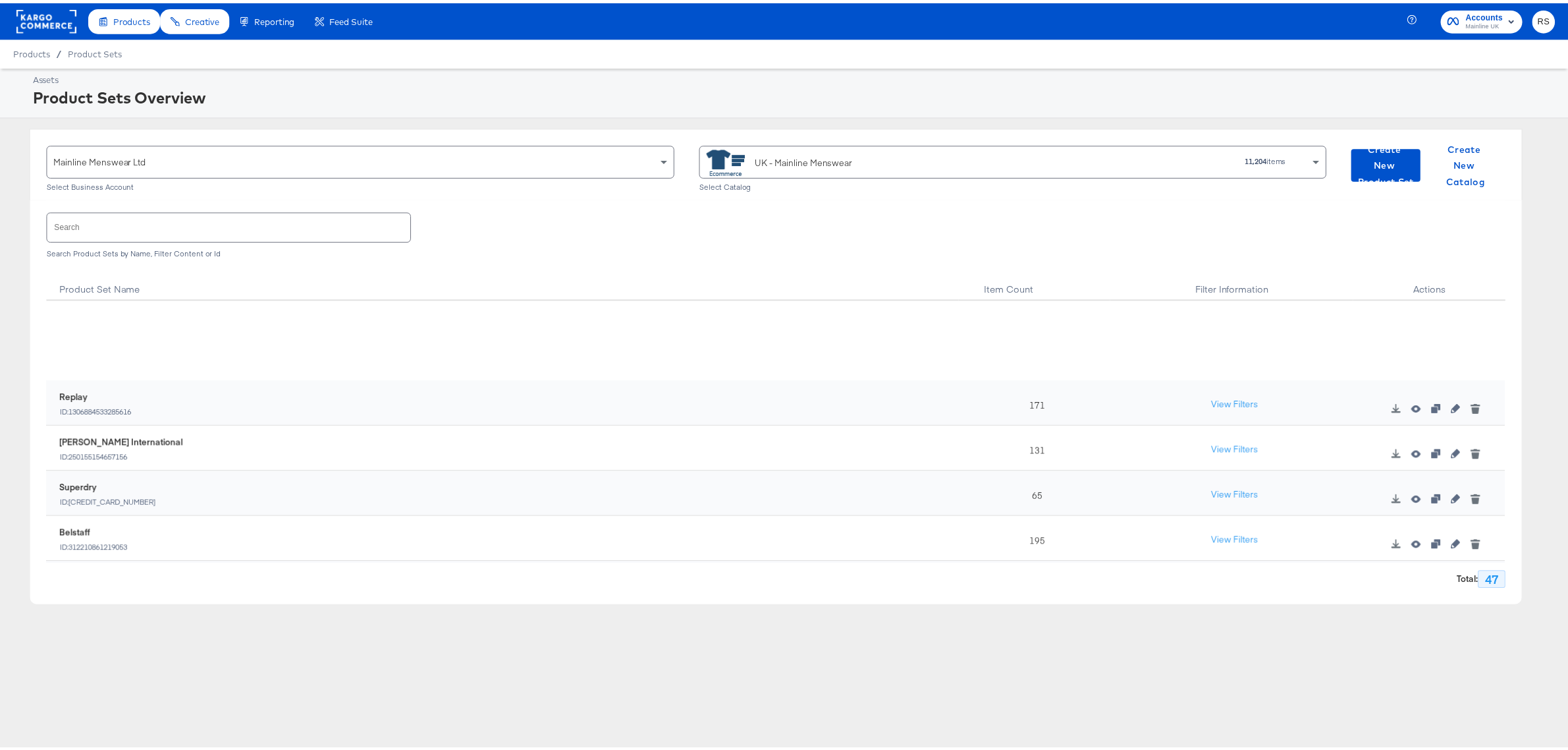
scroll to position [1873, 0]
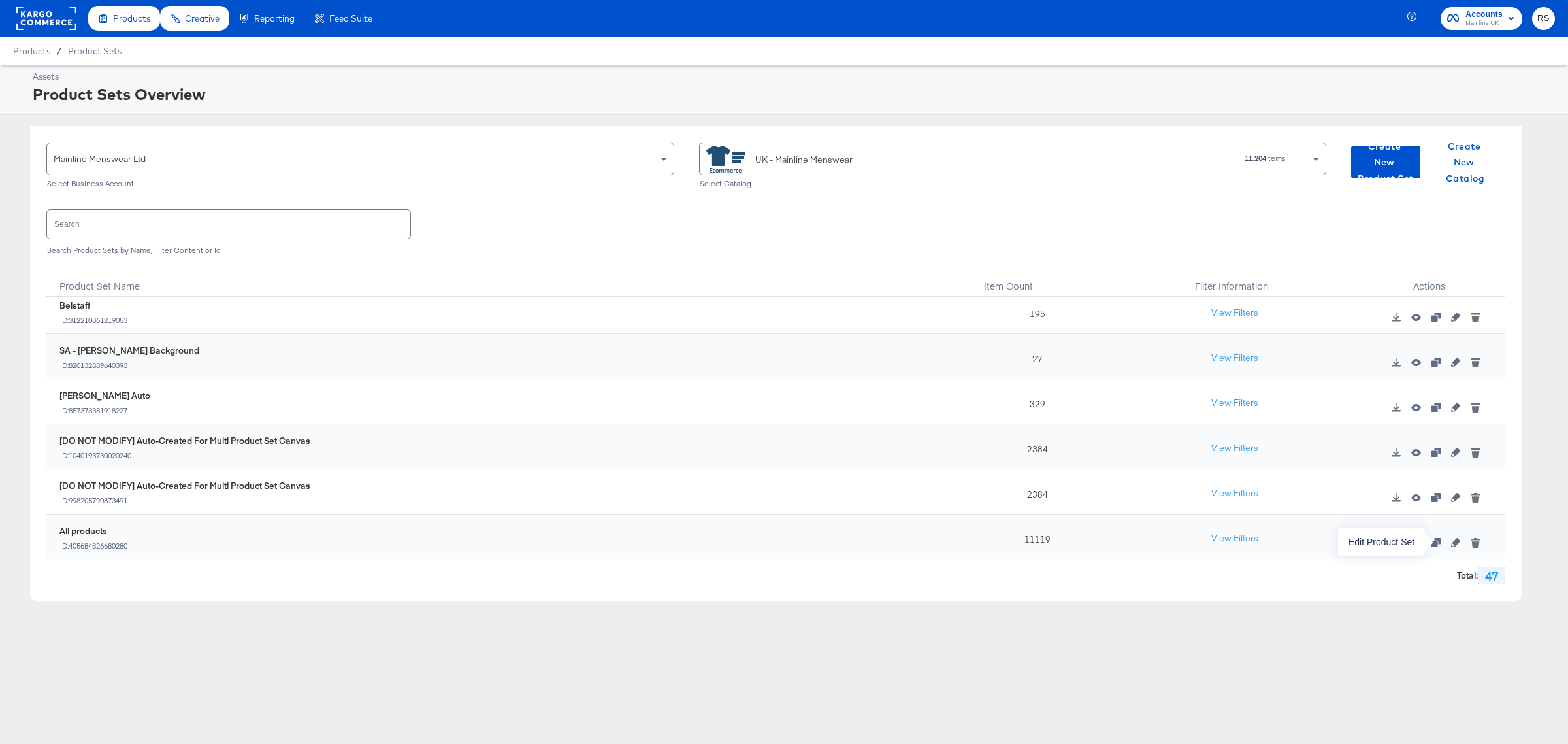
click at [1451, 544] on icon "button" at bounding box center [1456, 542] width 9 height 9
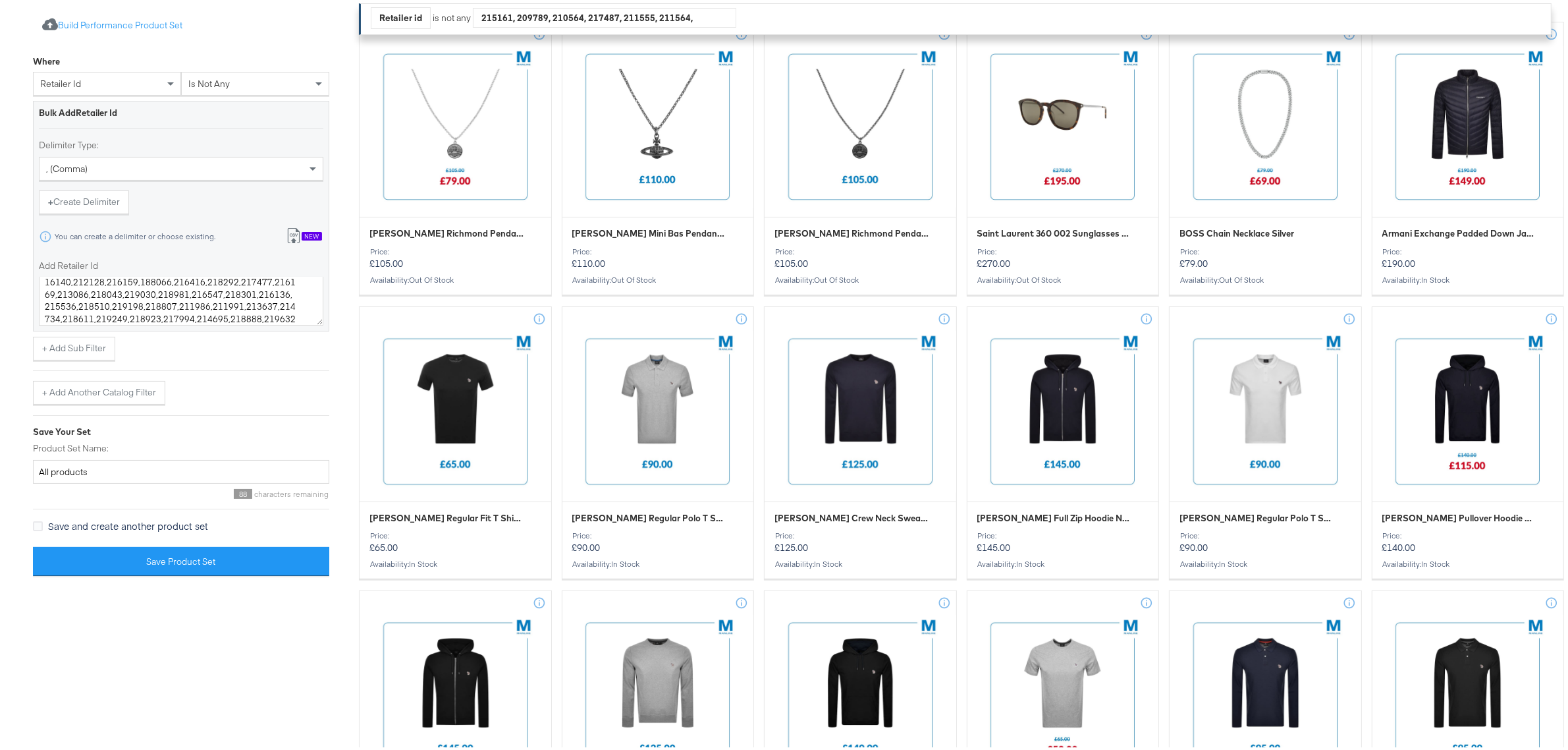
scroll to position [147, 0]
click at [88, 312] on textarea "215161,209789,210564,217487,211555,211564,217498,210789,210661,210532,211974,21…" at bounding box center [181, 298] width 284 height 49
paste textarea "219627 219242 220410 219284 220284 216156 213004 219643 213165 218562 219017 21…"
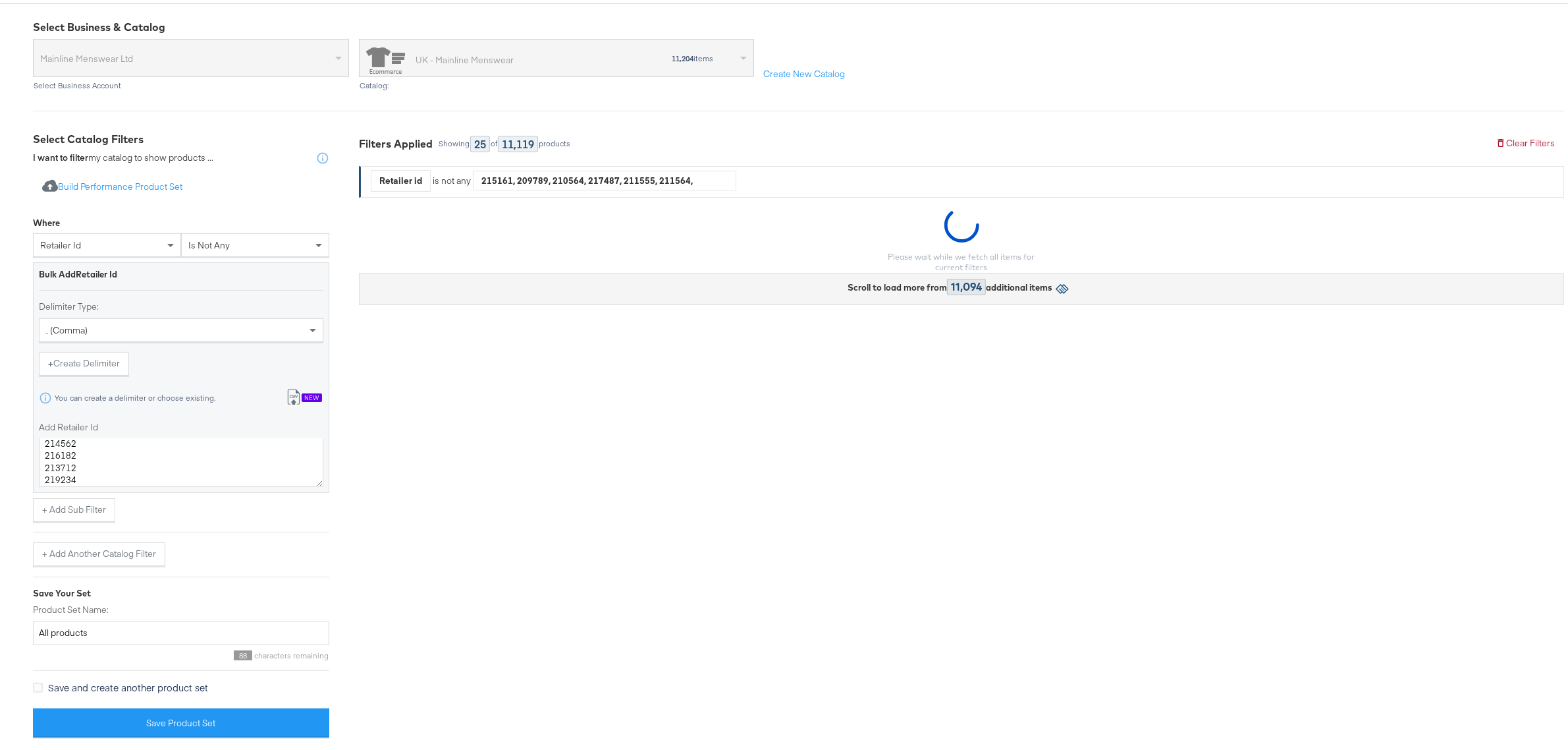
scroll to position [125, 0]
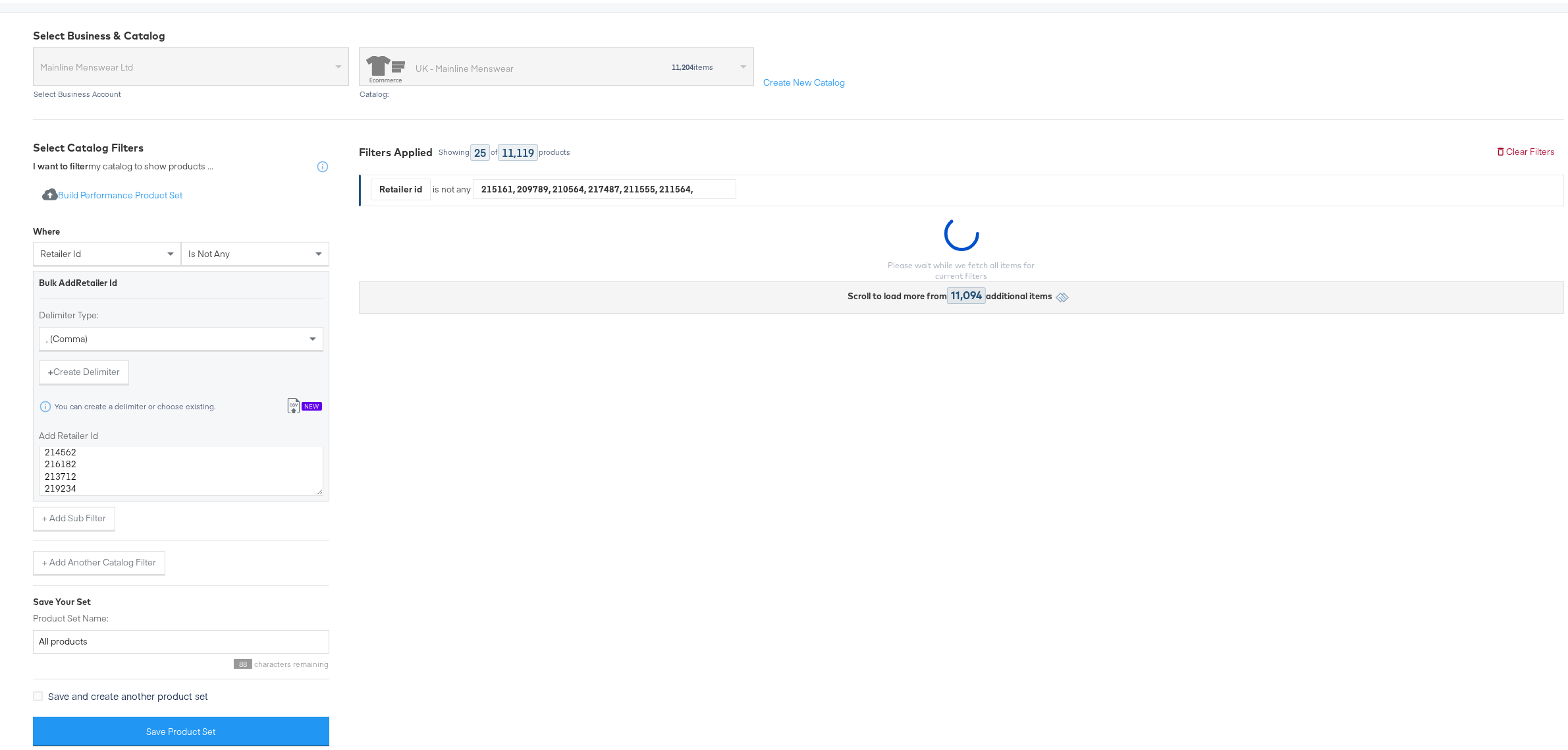
click at [314, 284] on div "Bulk Add Retailer Id" at bounding box center [181, 279] width 284 height 13
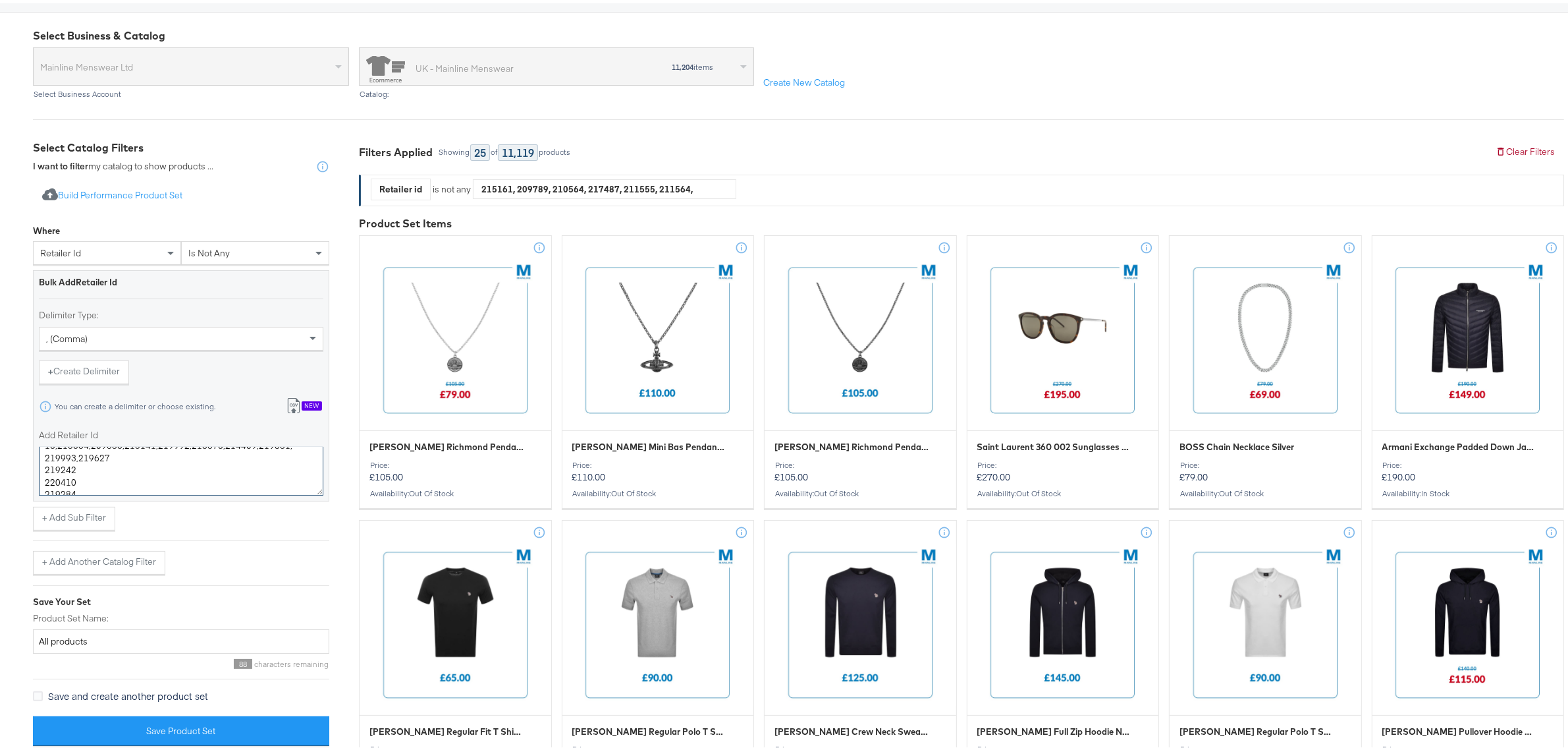
scroll to position [160, 0]
click at [45, 479] on textarea "215161,209789,210564,217487,211555,211564,217498,210789,210661,210532,211974,21…" at bounding box center [181, 468] width 284 height 49
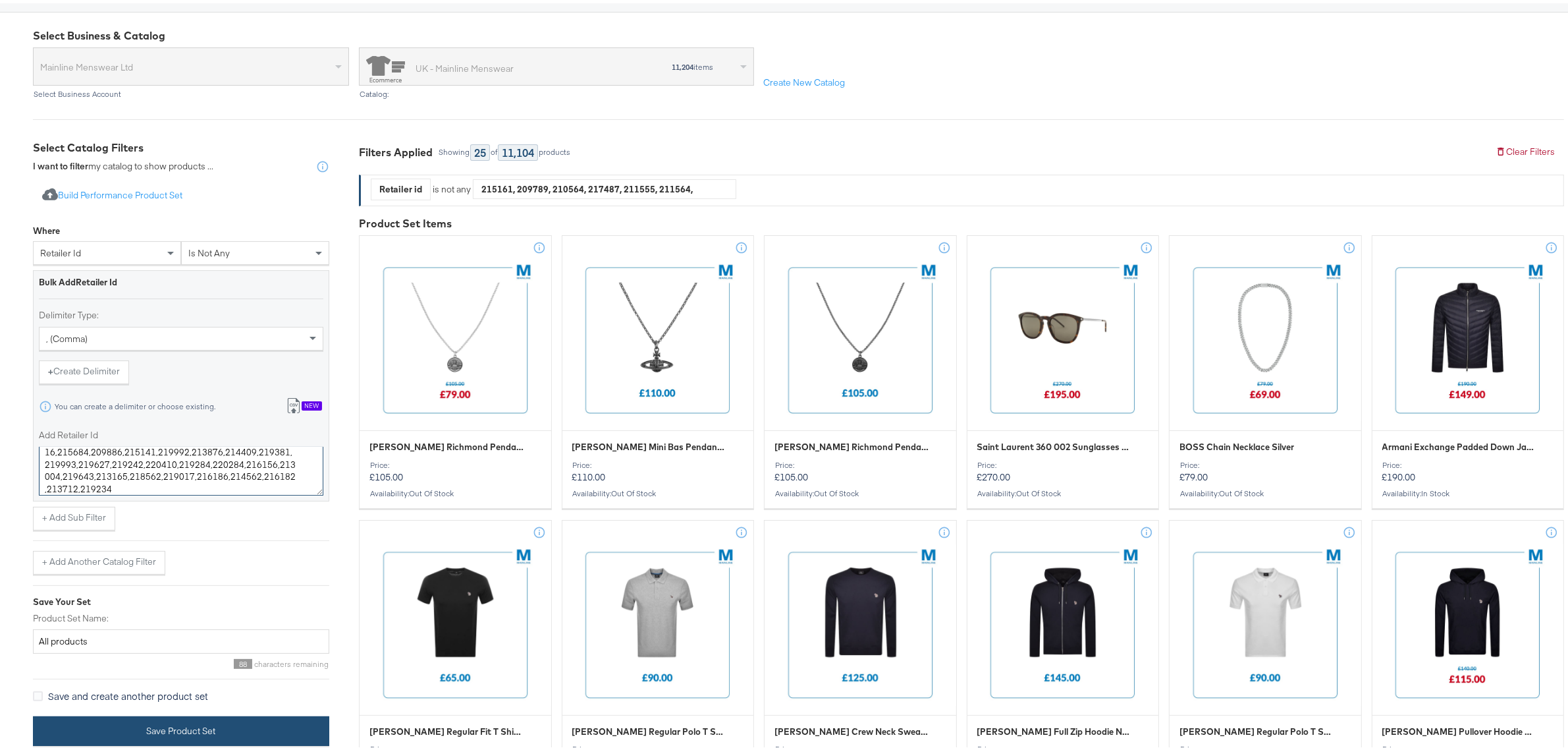
type textarea "215161,209789,210564,217487,211555,211564,217498,210789,210661,210532,211974,21…"
click at [202, 718] on button "Save Product Set" at bounding box center [181, 727] width 296 height 29
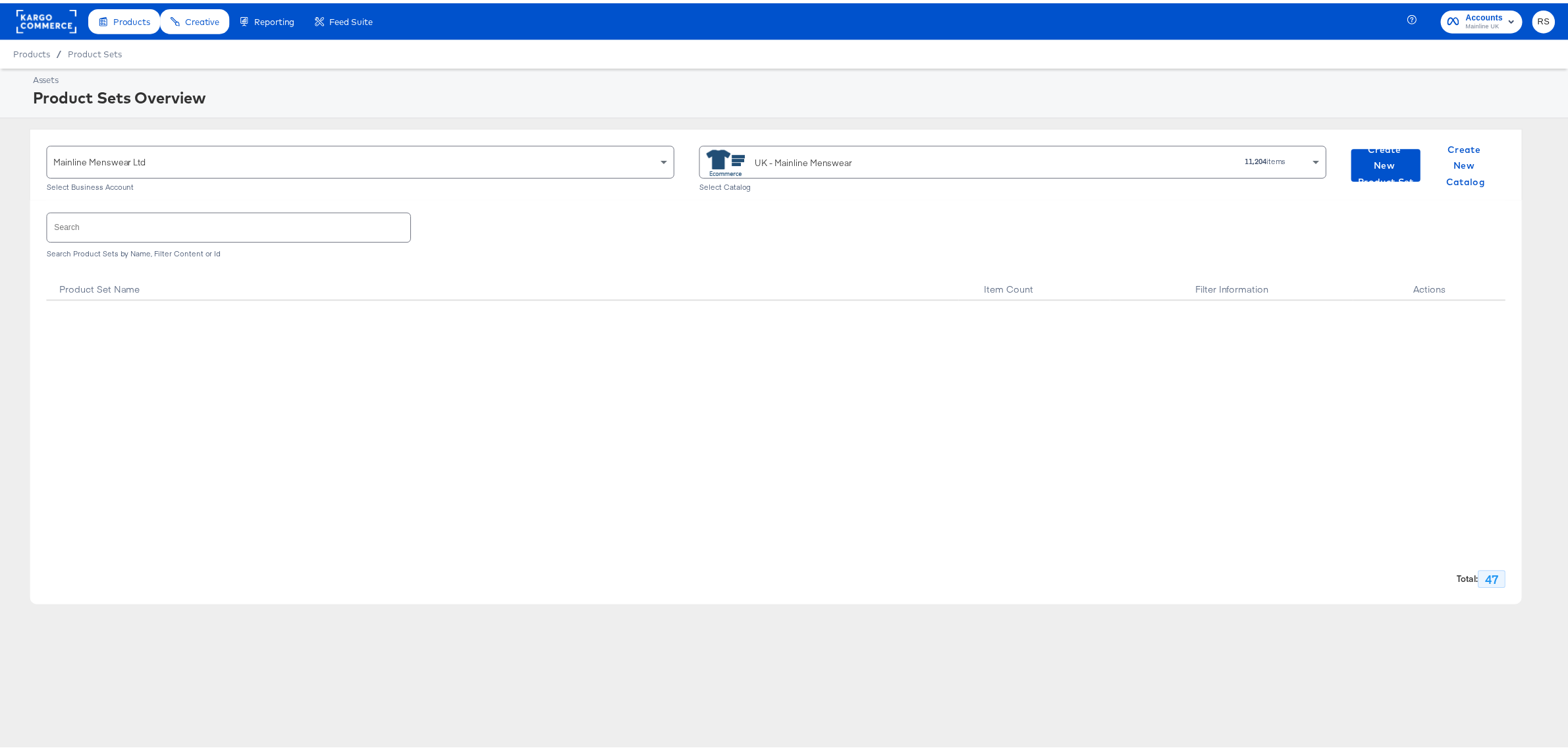
scroll to position [1873, 0]
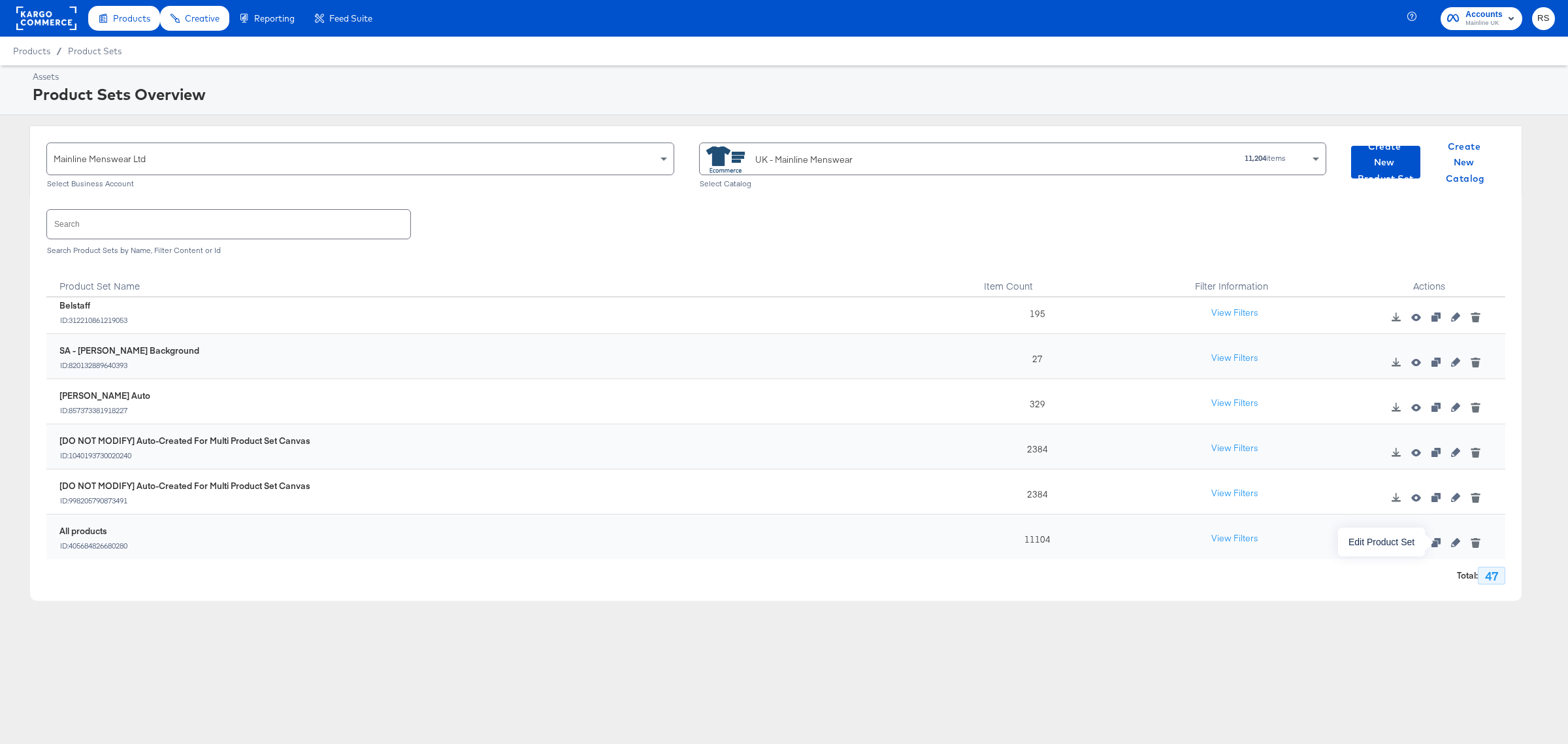
click at [1451, 544] on icon "button" at bounding box center [1456, 542] width 9 height 9
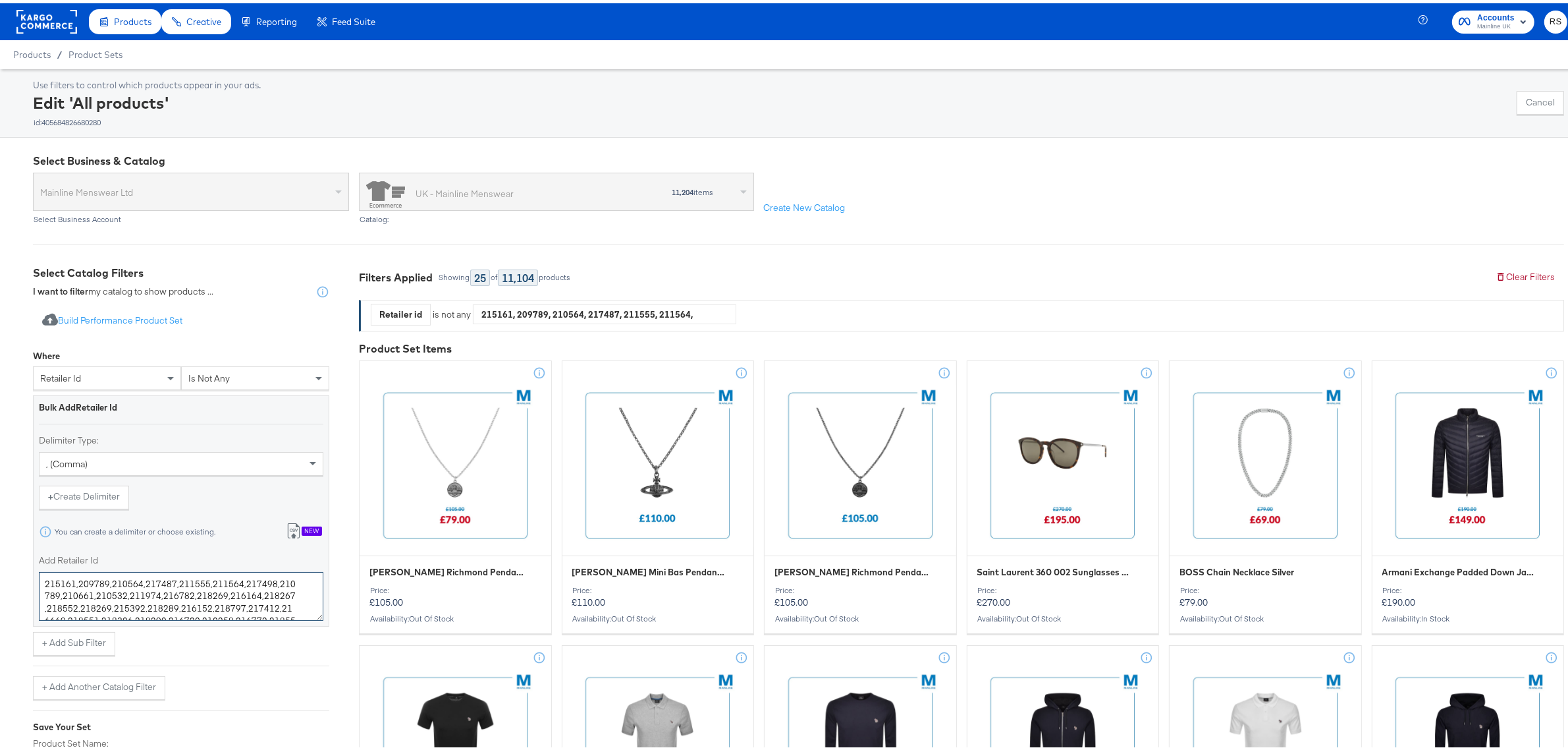
drag, startPoint x: 205, startPoint y: 579, endPoint x: 31, endPoint y: 569, distance: 174.3
click at [1313, 84] on div "Use filters to control which products appear in your ads. Edit 'All products' i…" at bounding box center [798, 100] width 1531 height 48
click at [188, 587] on textarea "211564,217498,210789,210661,210532,211974,216782,218269,216164,218267,218552,21…" at bounding box center [181, 593] width 284 height 49
click at [281, 591] on textarea "211564,217498,210789,210661,210532,211974,216782,218269,216164,218267,218552,21…" at bounding box center [181, 593] width 284 height 49
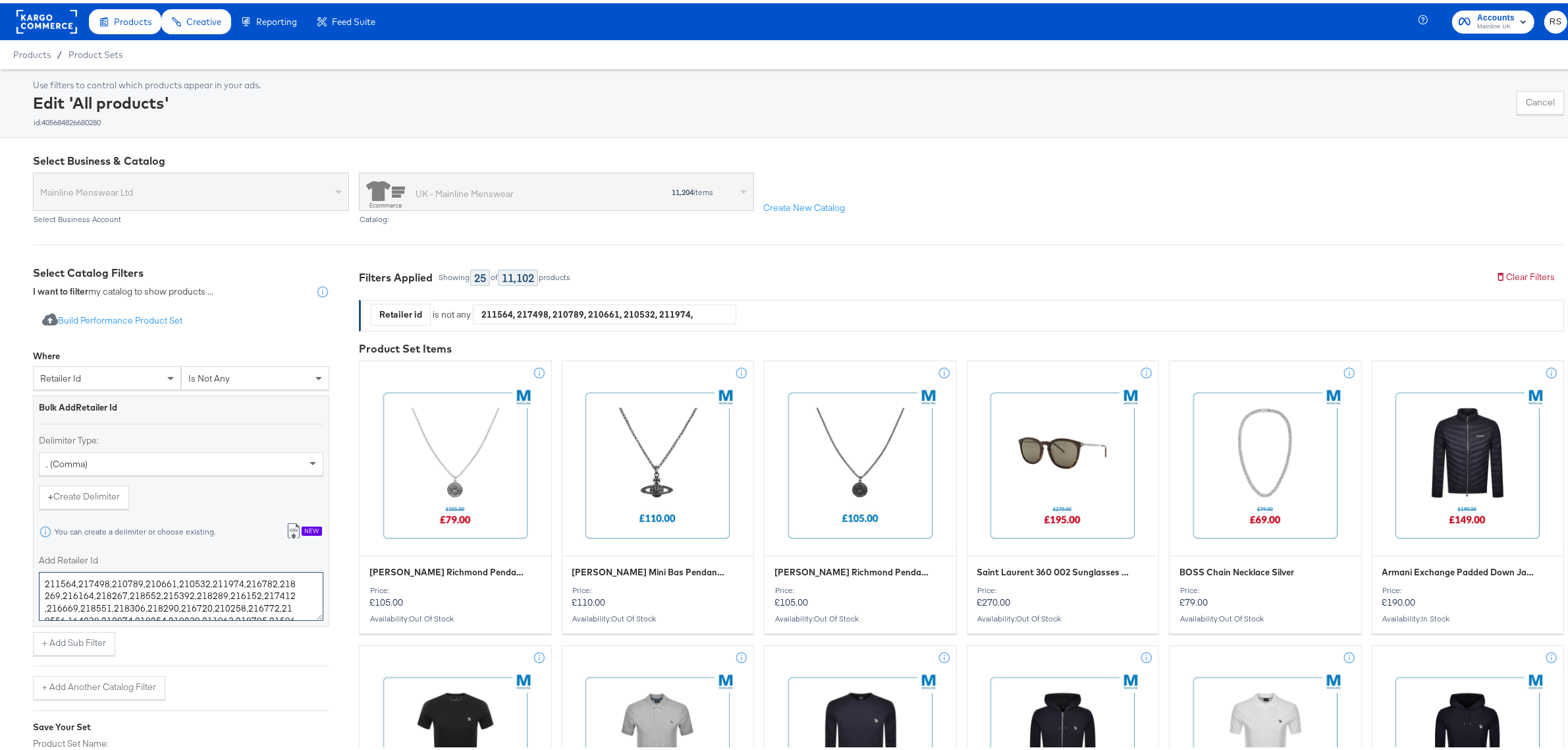
click at [108, 607] on textarea "211564,217498,210789,210661,210532,211974,216782,218269,216164,218267,218552,21…" at bounding box center [181, 593] width 284 height 49
click at [107, 607] on textarea "211564,217498,210789,210661,210532,211974,216782,218269,216164,218267,218552,21…" at bounding box center [181, 593] width 284 height 49
click at [107, 608] on textarea "211564,217498,210789,210661,210532,211974,216782,218269,216164,218267,218552,21…" at bounding box center [181, 593] width 284 height 49
click at [106, 607] on textarea "211564,217498,210789,210661,210532,211974,216782,218269,216164,218267,218552,21…" at bounding box center [181, 593] width 284 height 49
click at [140, 607] on textarea "211564,217498,210789,210661,210532,211974,216782,218269,216164,218267,218552,21…" at bounding box center [181, 593] width 284 height 49
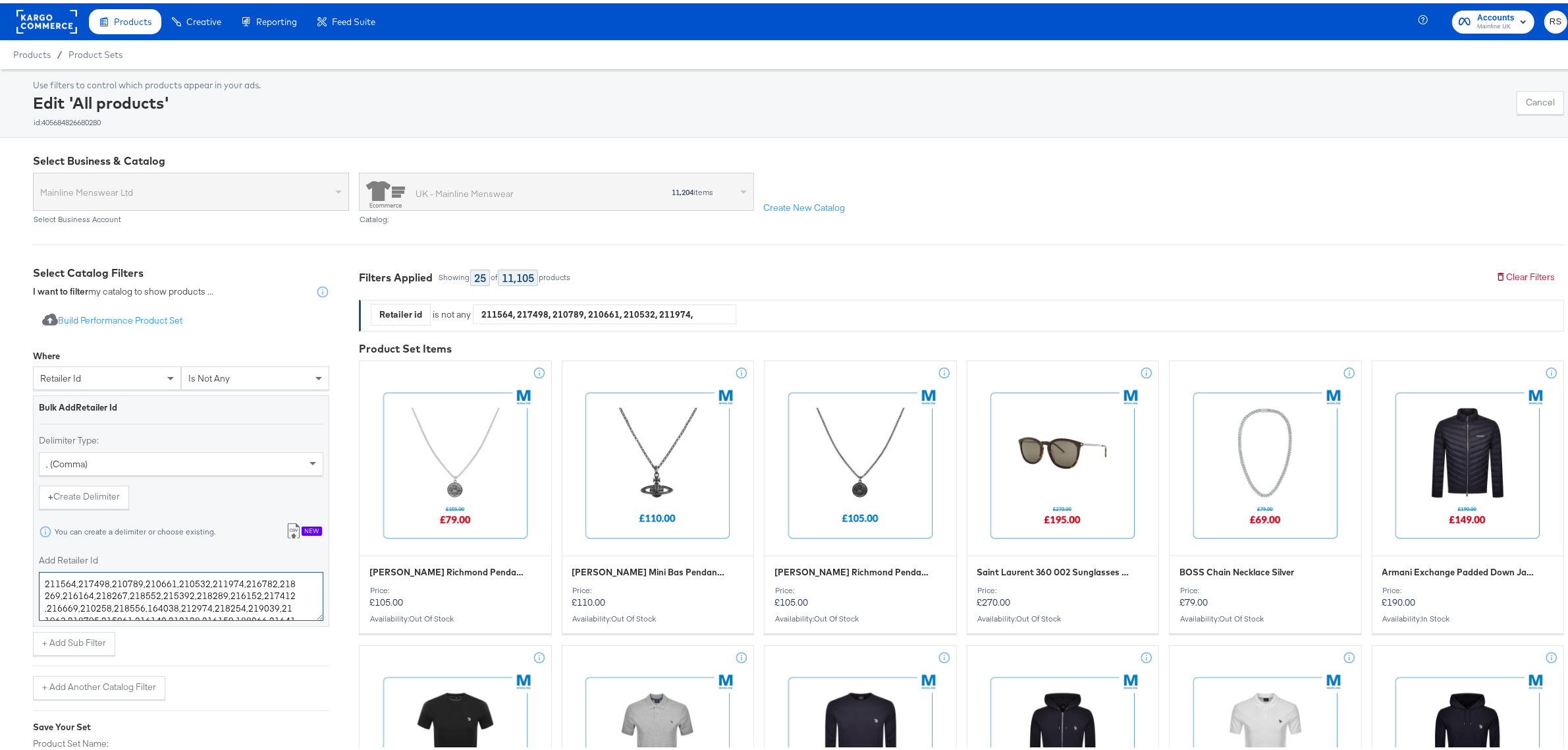
click at [138, 604] on textarea "211564,217498,210789,210661,210532,211974,216782,218269,216164,218267,218552,21…" at bounding box center [181, 593] width 284 height 49
click at [139, 603] on textarea "211564,217498,210789,210661,210532,211974,216782,218269,216164,218267,218552,21…" at bounding box center [181, 593] width 284 height 49
click at [137, 604] on textarea "211564,217498,210789,210661,210532,211974,216782,218269,216164,218267,218552,21…" at bounding box center [181, 593] width 284 height 49
click at [170, 603] on textarea "211564,217498,210789,210661,210532,211974,216782,218269,216164,218267,218552,21…" at bounding box center [181, 593] width 284 height 49
click at [173, 604] on textarea "211564,217498,210789,210661,210532,211974,216782,218269,216164,218267,218552,21…" at bounding box center [181, 593] width 284 height 49
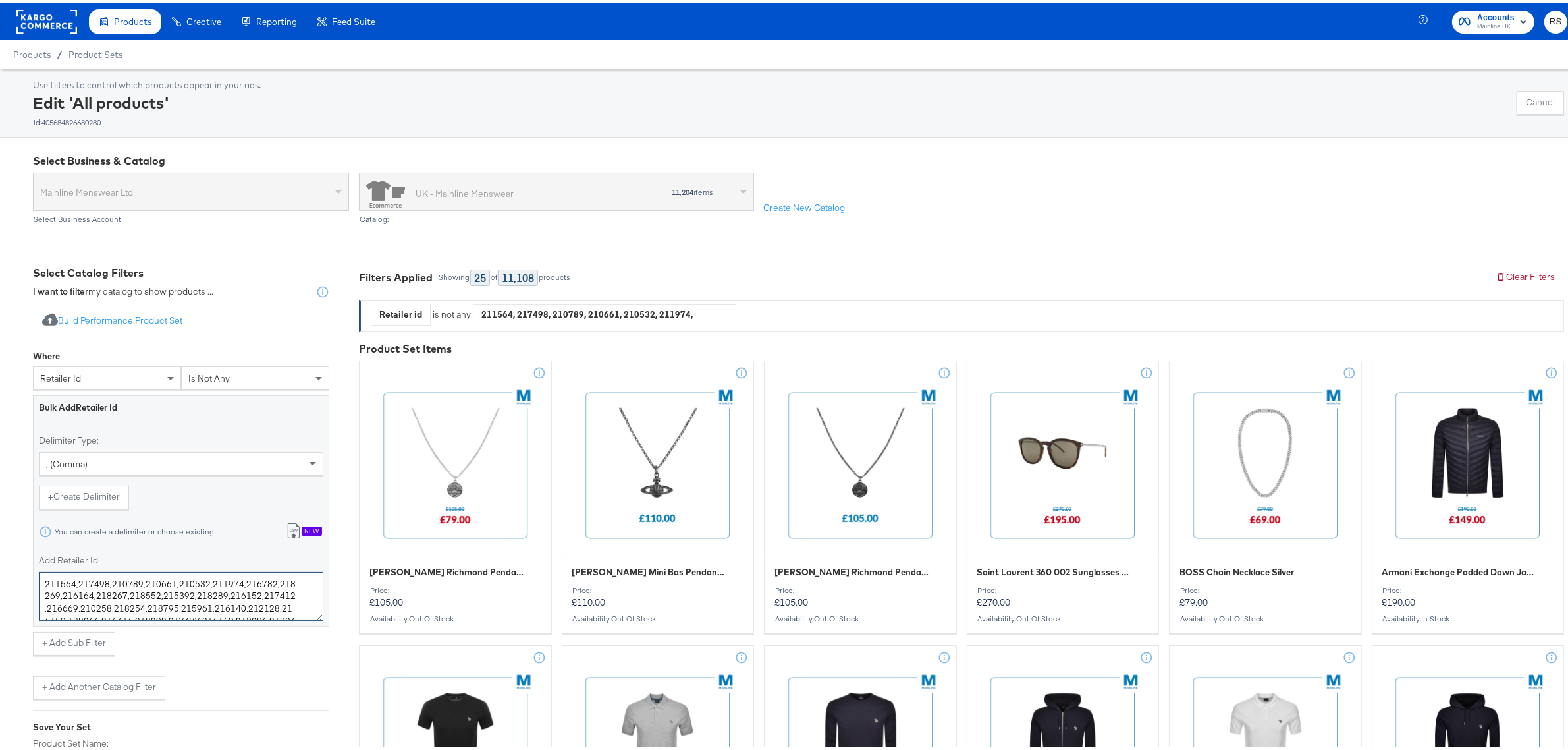
click at [172, 610] on textarea "211564,217498,210789,210661,210532,211974,216782,218269,216164,218267,218552,21…" at bounding box center [181, 593] width 284 height 49
click at [66, 611] on textarea "211564,217498,210789,210661,210532,211974,216782,218269,216164,218267,218552,21…" at bounding box center [181, 593] width 284 height 49
click at [63, 614] on textarea "211564,217498,210789,210661,210532,211974,216782,218269,216164,218267,218552,21…" at bounding box center [181, 593] width 284 height 49
click at [127, 612] on textarea "211564,217498,210789,210661,210532,211974,216782,218269,216164,218267,218552,21…" at bounding box center [181, 593] width 284 height 49
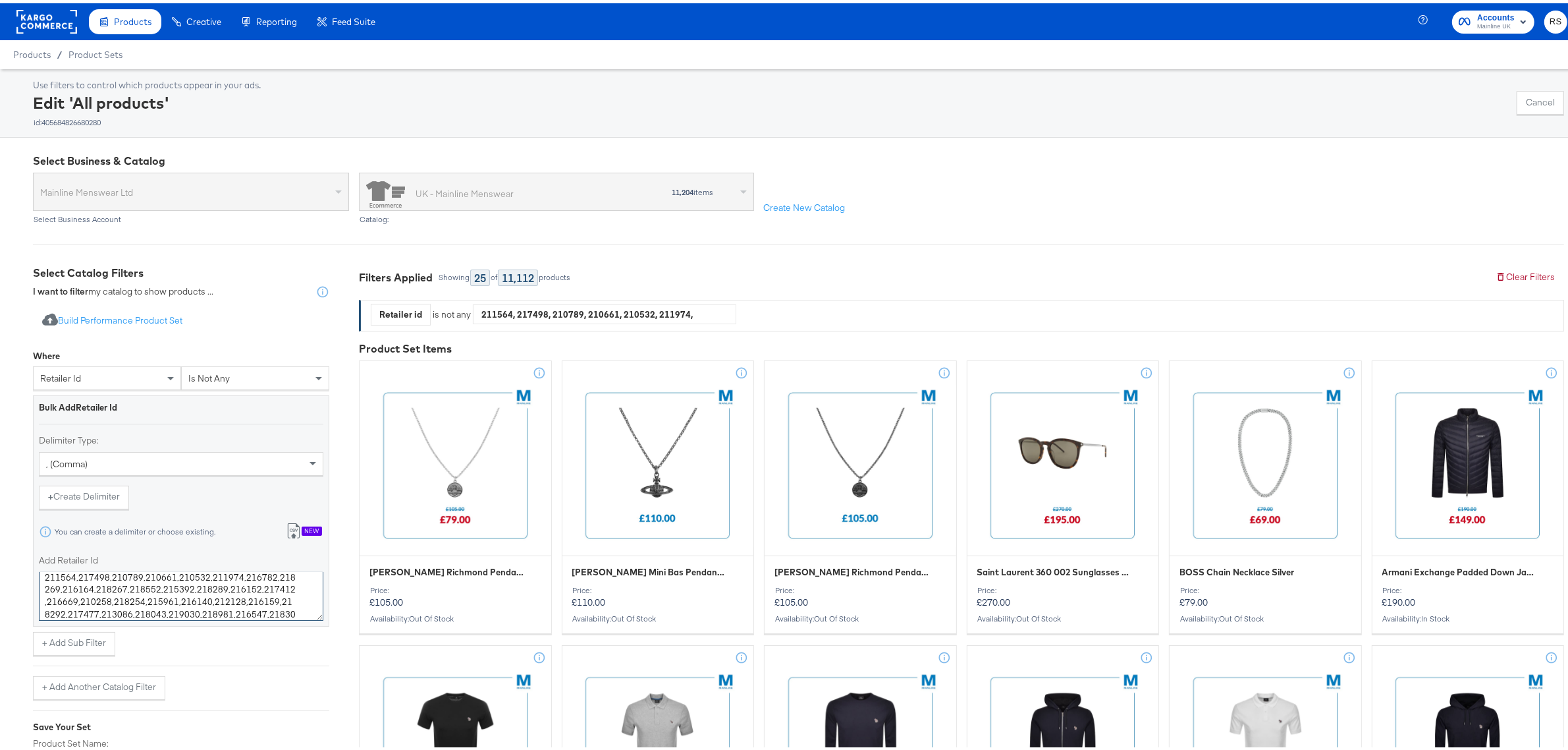
click at [128, 611] on textarea "211564,217498,210789,210661,210532,211974,216782,218269,216164,218267,218552,21…" at bounding box center [181, 593] width 284 height 49
type textarea "211564,217498,210789,210661,210532,211974,216782,218269,216164,218267,218552,21…"
